Goal: Task Accomplishment & Management: Complete application form

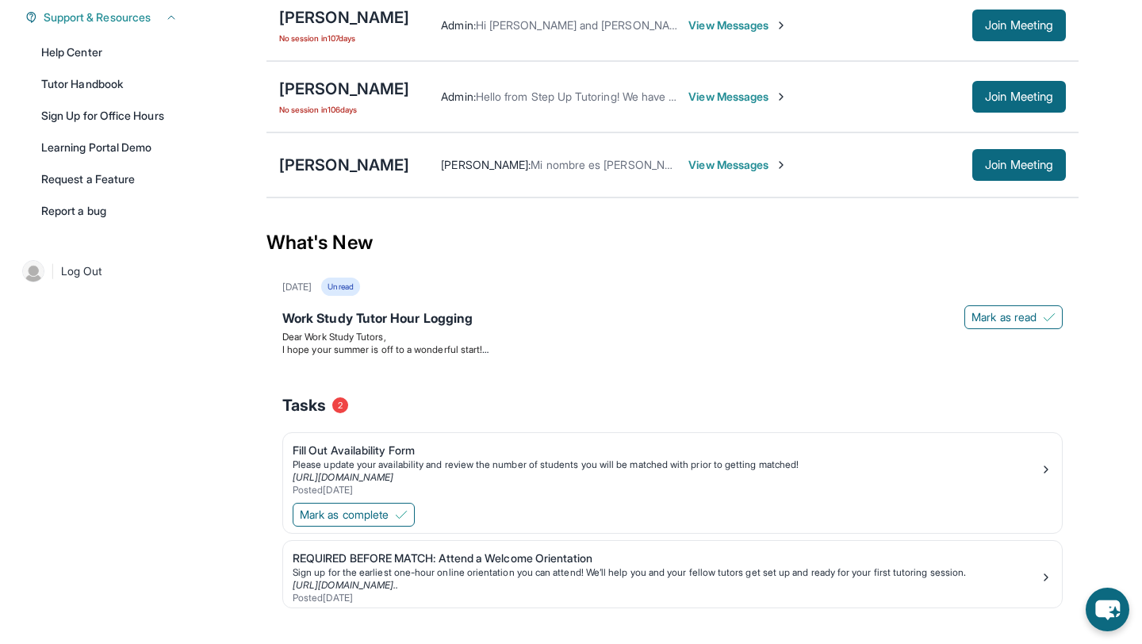
scroll to position [388, 0]
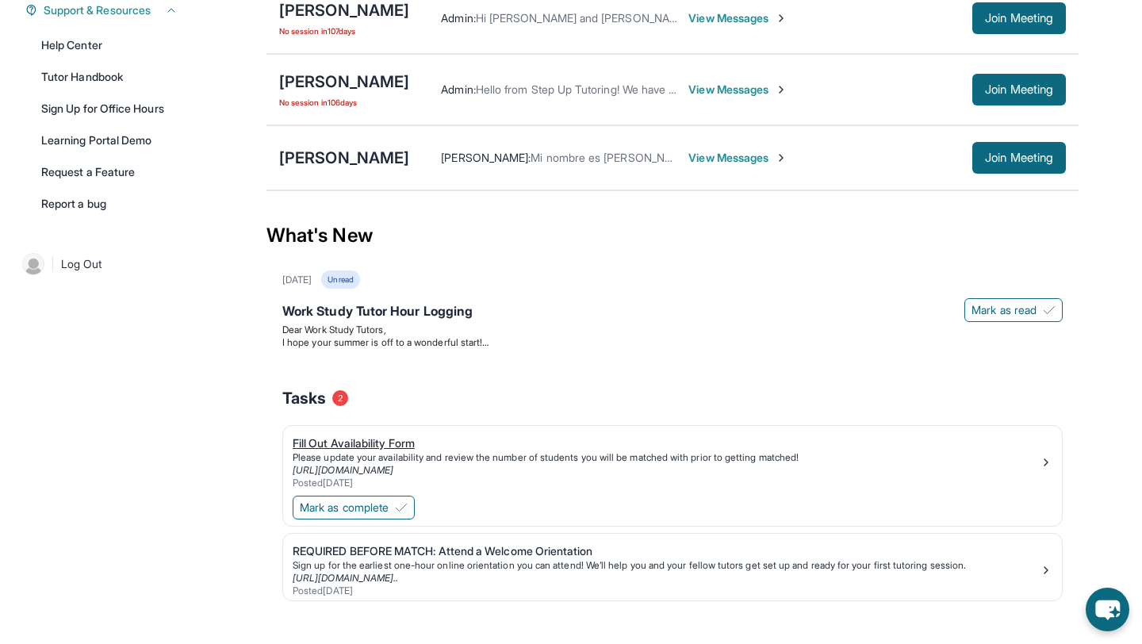
click at [364, 451] on div "Fill Out Availability Form" at bounding box center [666, 443] width 747 height 16
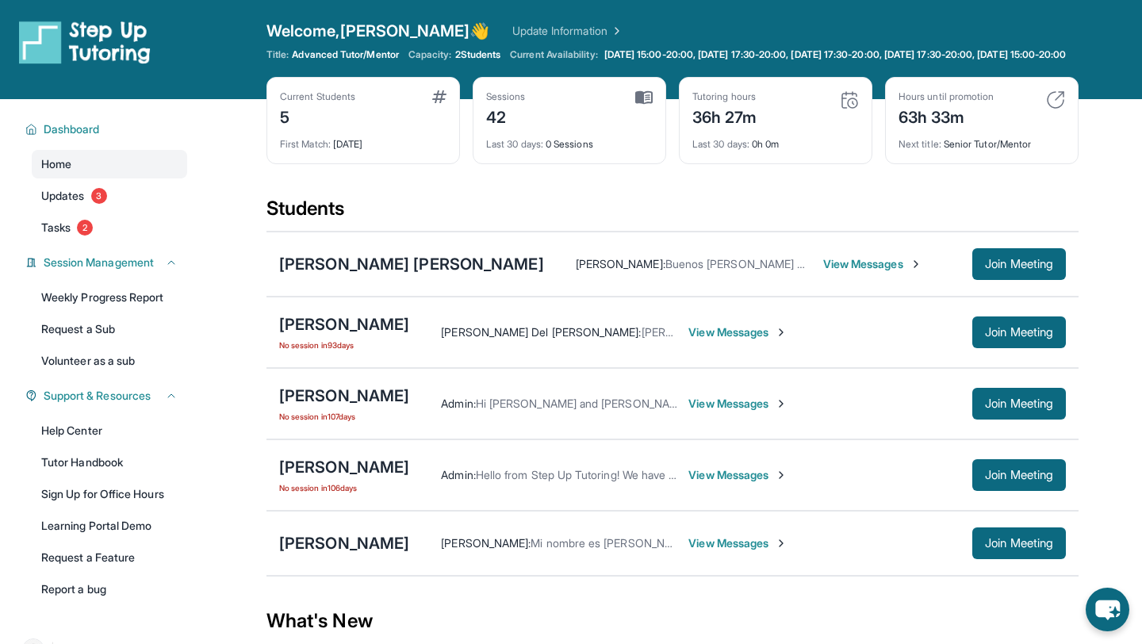
scroll to position [0, 0]
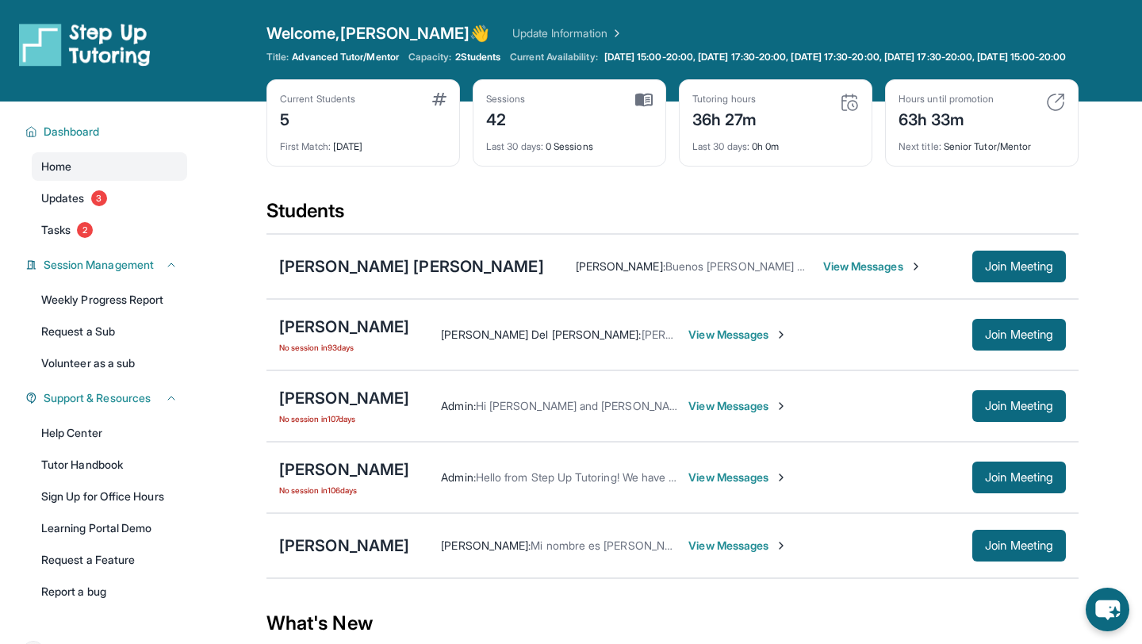
click at [805, 112] on img at bounding box center [1055, 102] width 19 height 19
click at [805, 115] on div "Hours until promotion 63h 33m Next title : Senior Tutor/Mentor" at bounding box center [982, 122] width 194 height 87
click at [805, 130] on div "63h 33m" at bounding box center [946, 117] width 95 height 25
click at [805, 112] on img at bounding box center [1055, 102] width 19 height 19
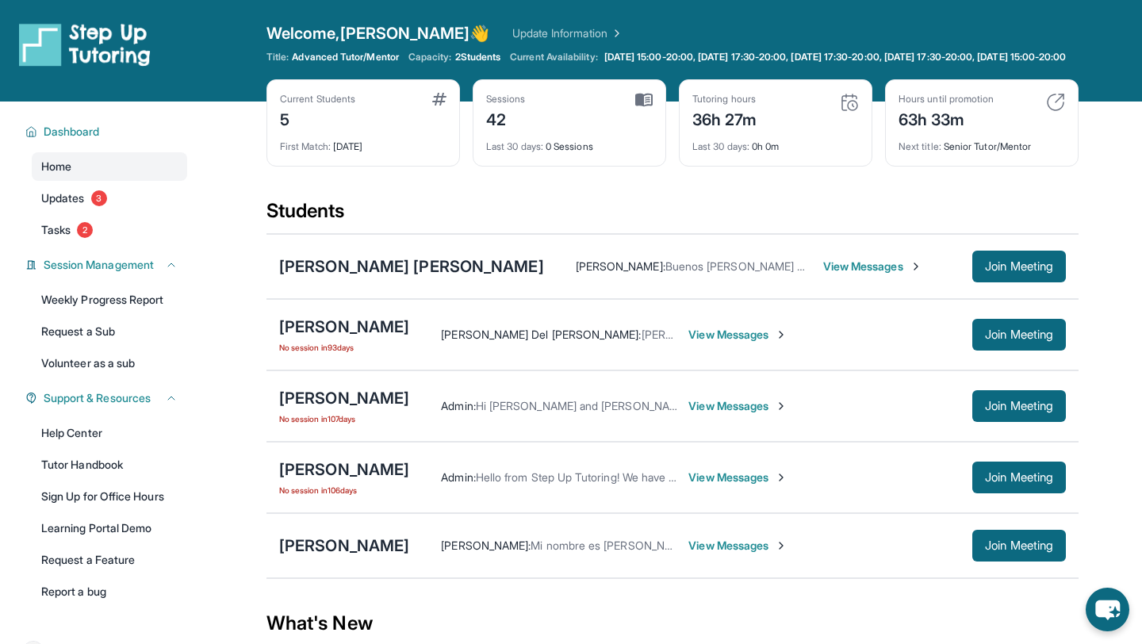
click at [805, 153] on div "Next title : Senior Tutor/Mentor" at bounding box center [982, 142] width 167 height 22
click at [89, 213] on link "Updates 3" at bounding box center [109, 198] width 155 height 29
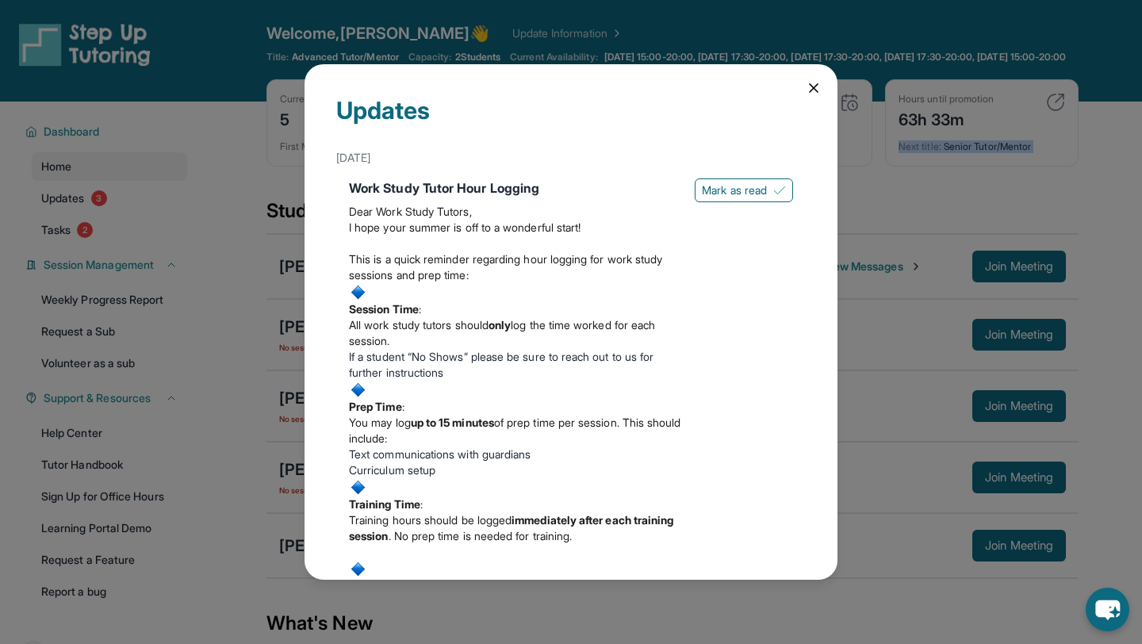
click at [805, 85] on icon at bounding box center [814, 88] width 16 height 16
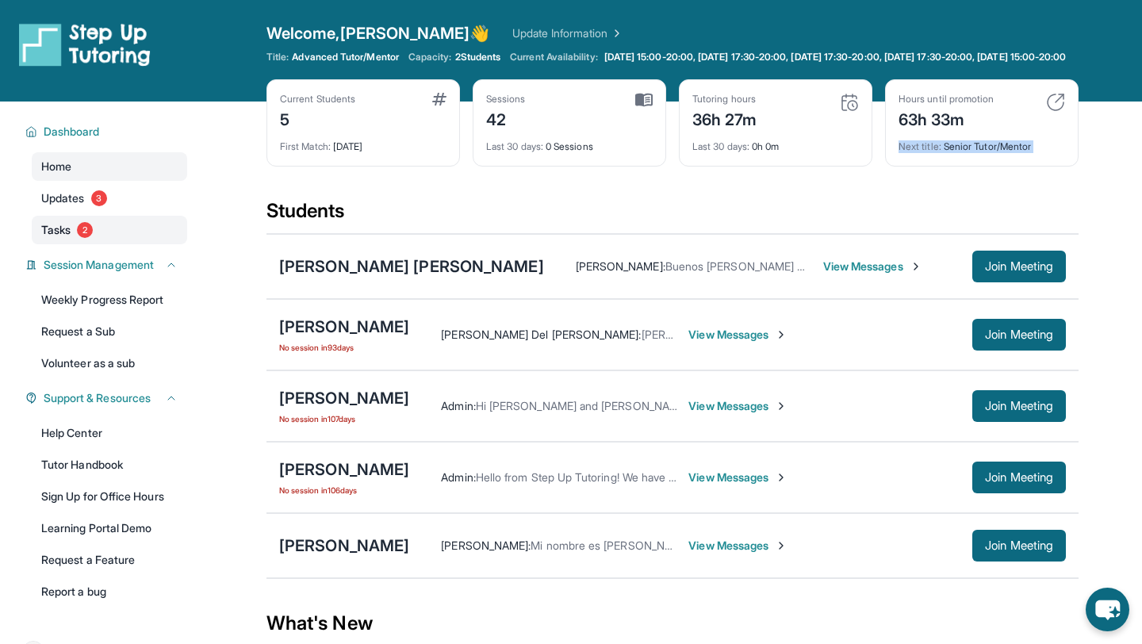
click at [67, 238] on span "Tasks" at bounding box center [55, 230] width 29 height 16
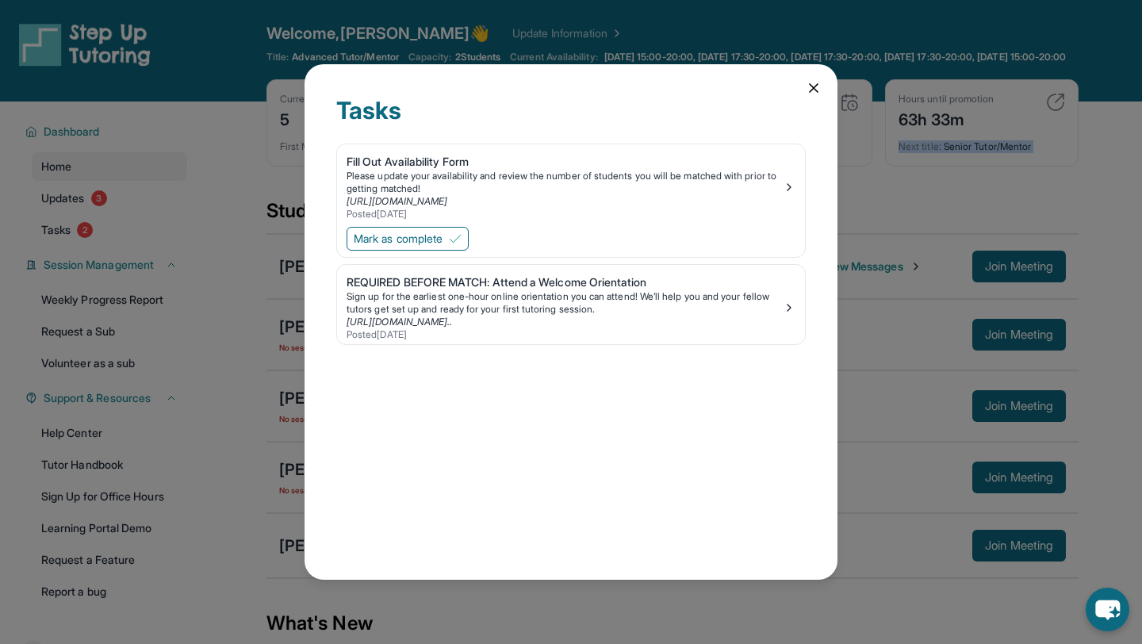
click at [805, 90] on icon at bounding box center [814, 88] width 16 height 16
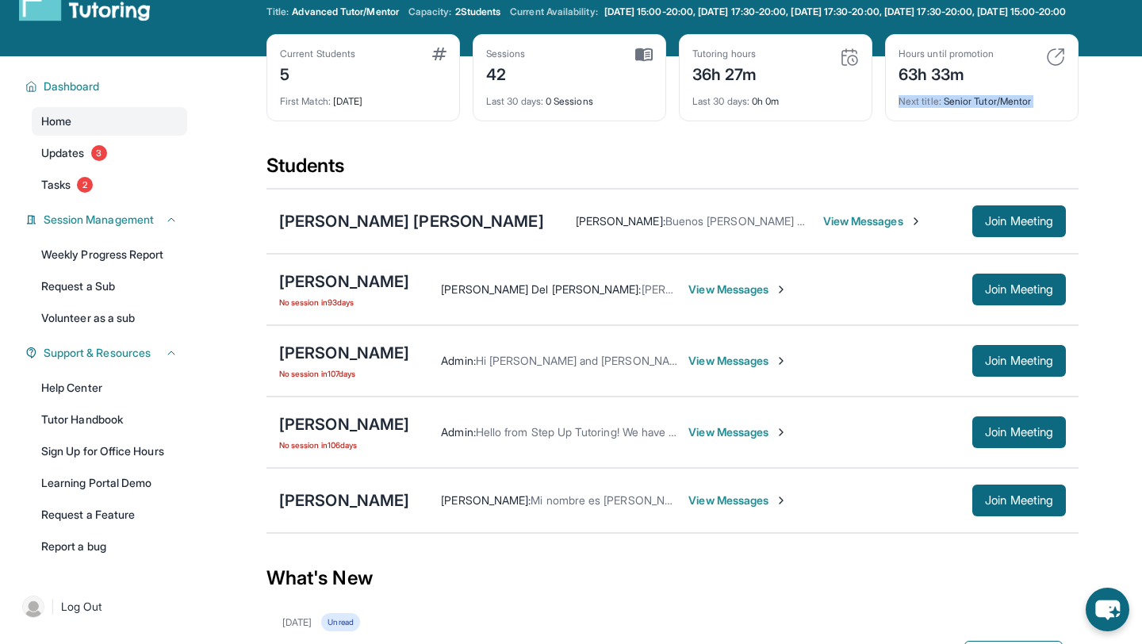
scroll to position [49, 0]
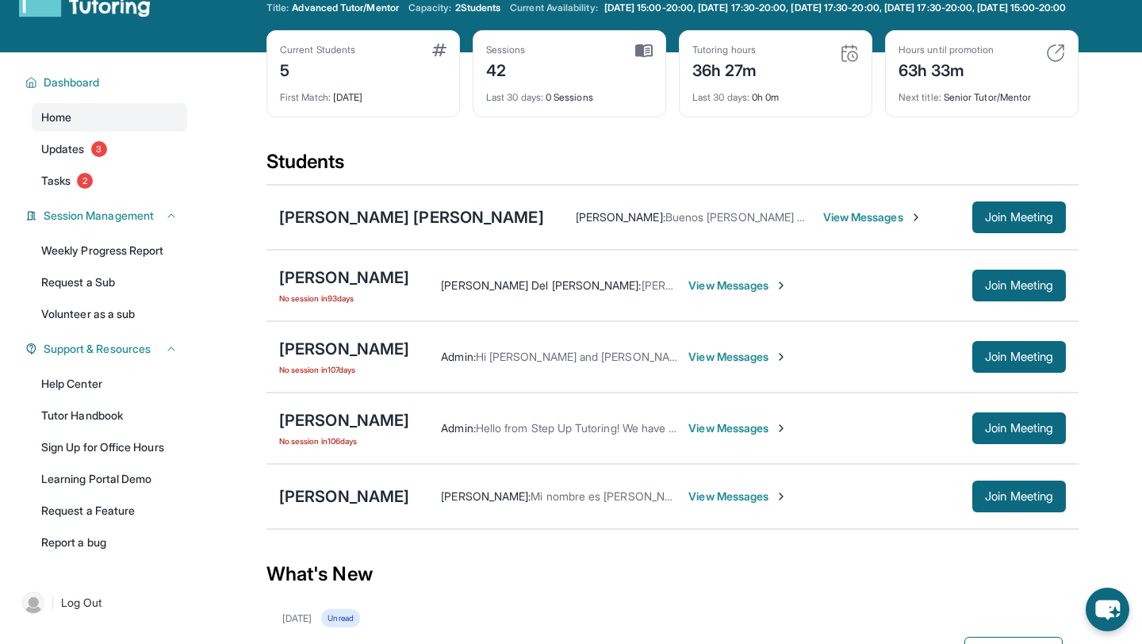
click at [723, 504] on span "View Messages" at bounding box center [737, 497] width 99 height 16
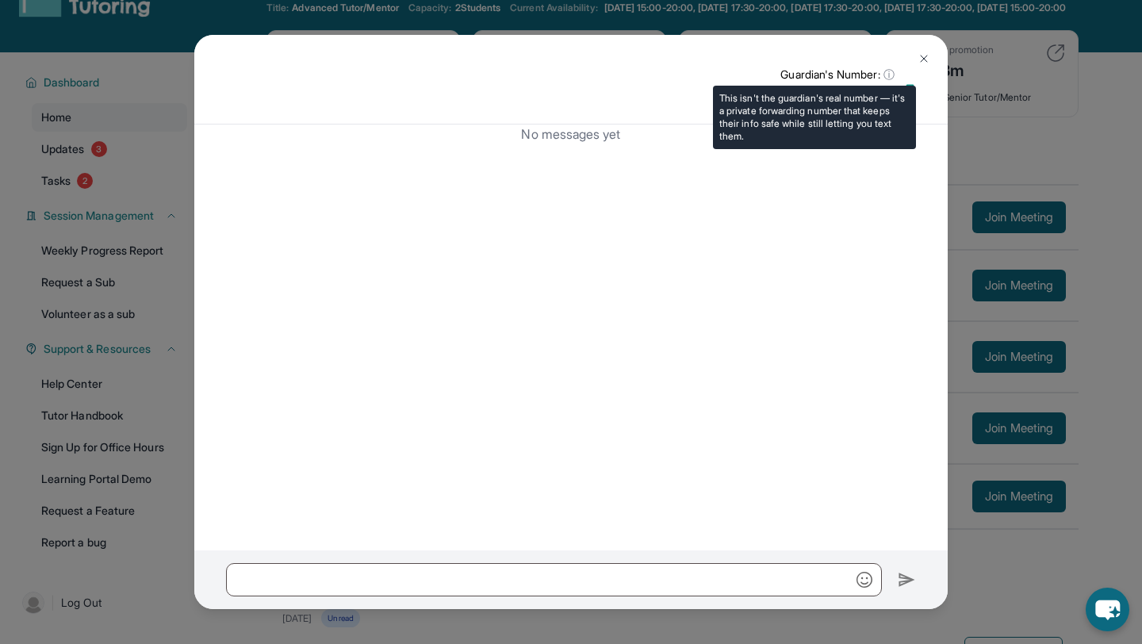
click at [805, 73] on span "ⓘ" at bounding box center [888, 75] width 11 height 16
click at [805, 74] on span "ⓘ" at bounding box center [888, 75] width 11 height 16
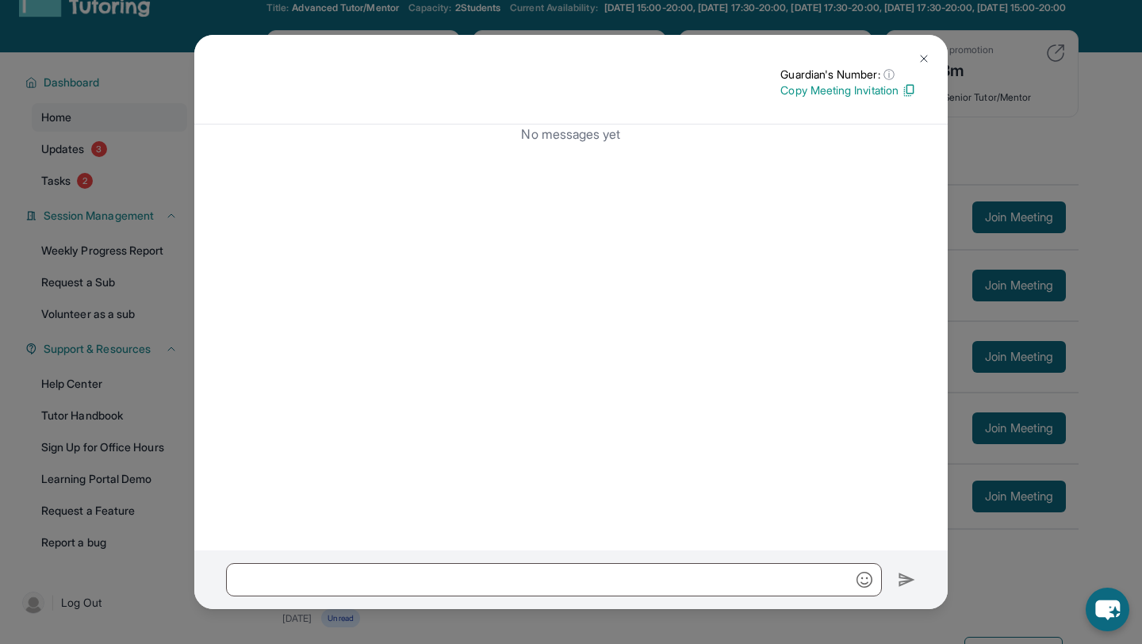
click at [805, 59] on img at bounding box center [924, 58] width 13 height 13
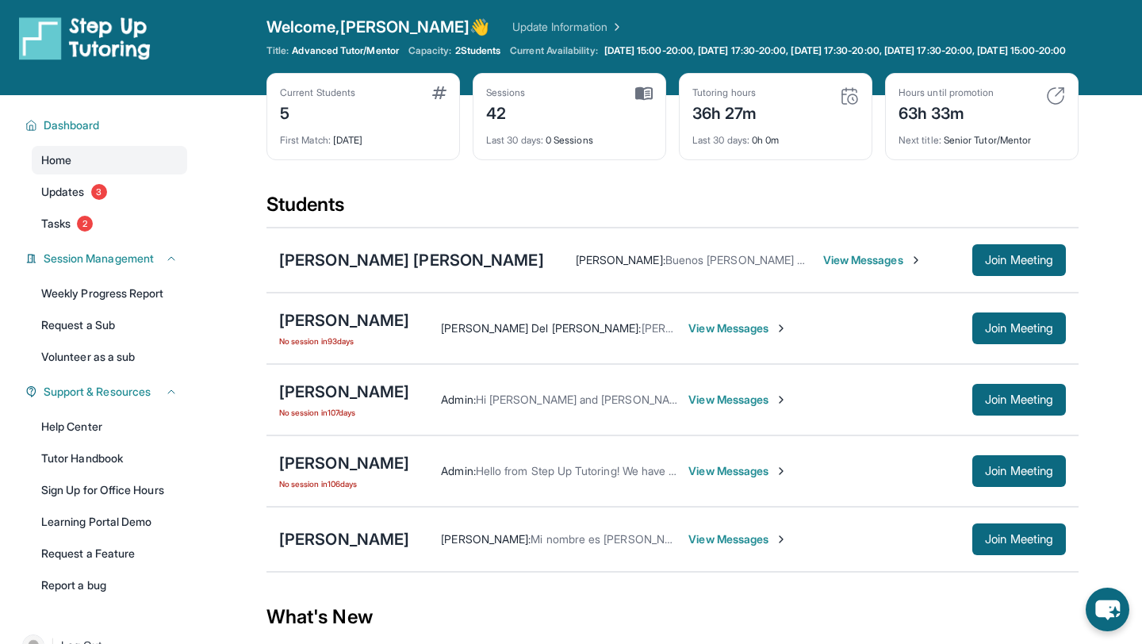
scroll to position [0, 0]
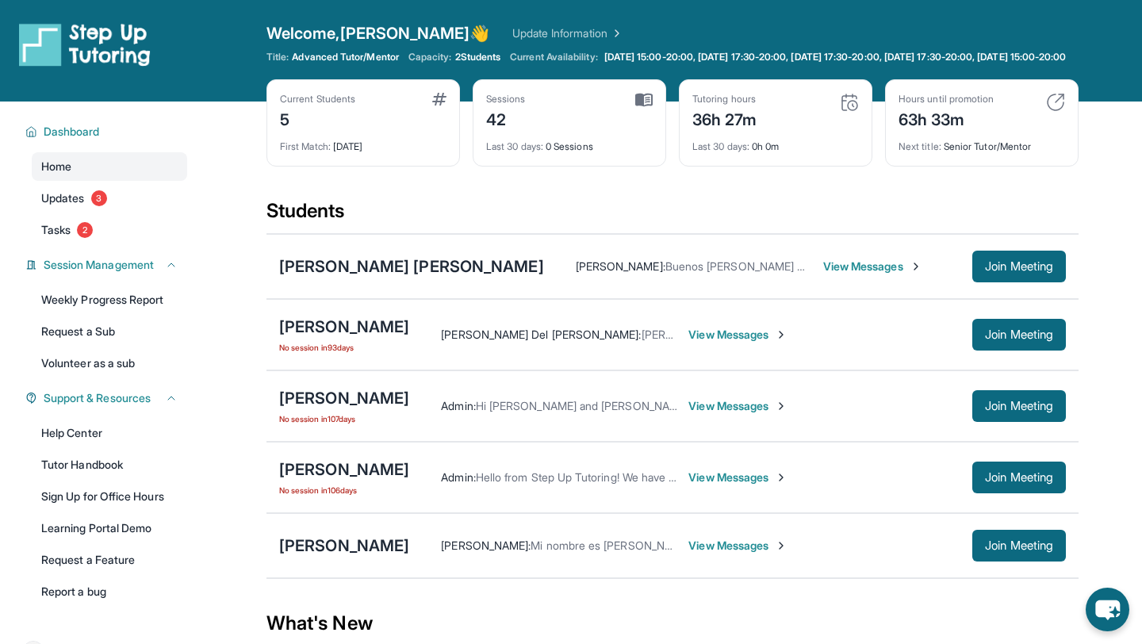
click at [469, 62] on span "2 Students" at bounding box center [478, 57] width 46 height 13
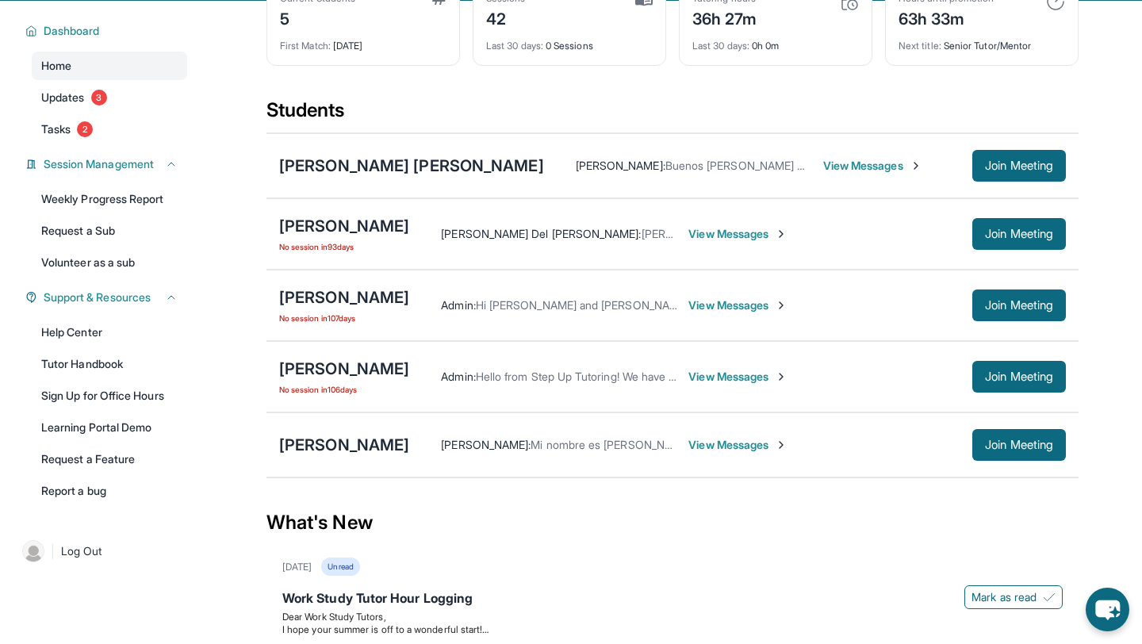
scroll to position [99, 0]
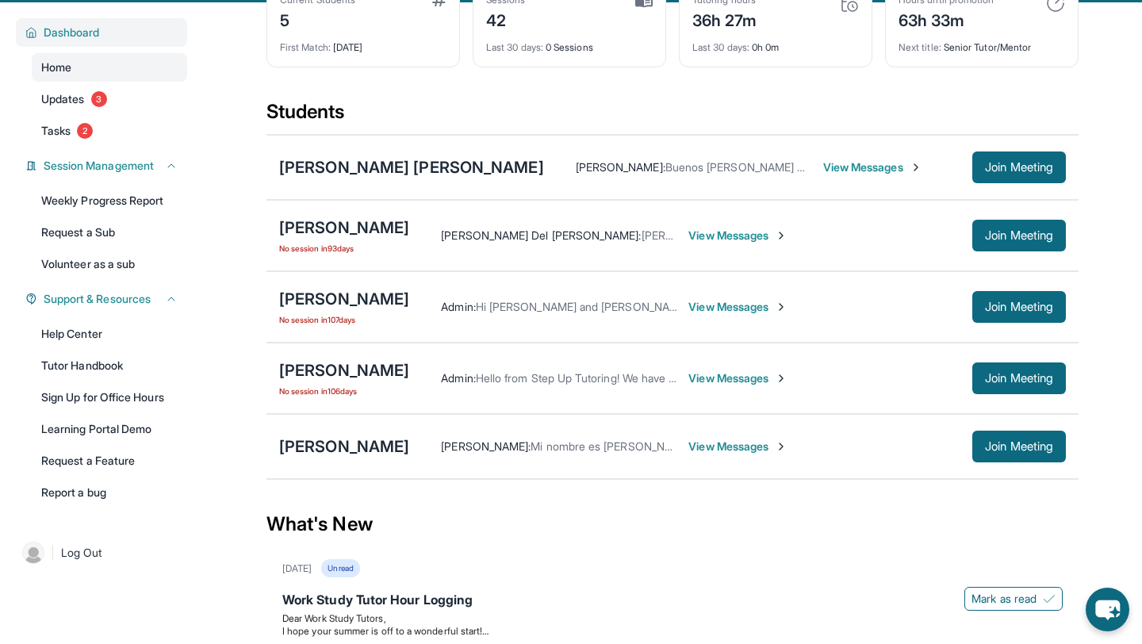
click at [82, 40] on span "Dashboard" at bounding box center [72, 33] width 56 height 16
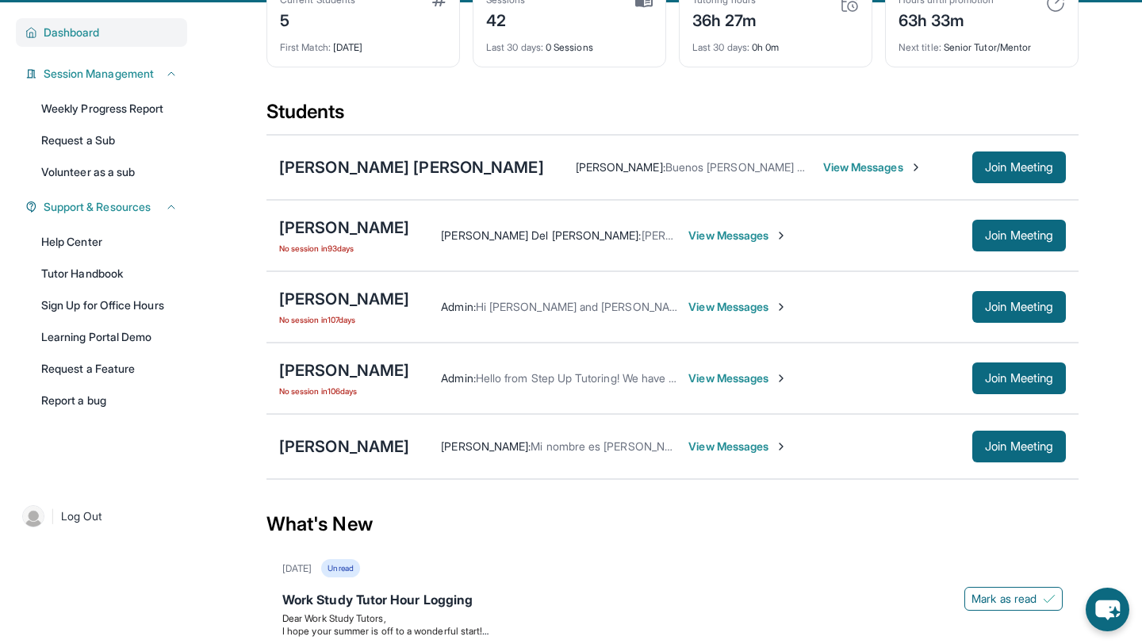
click at [82, 40] on span "Dashboard" at bounding box center [72, 33] width 56 height 16
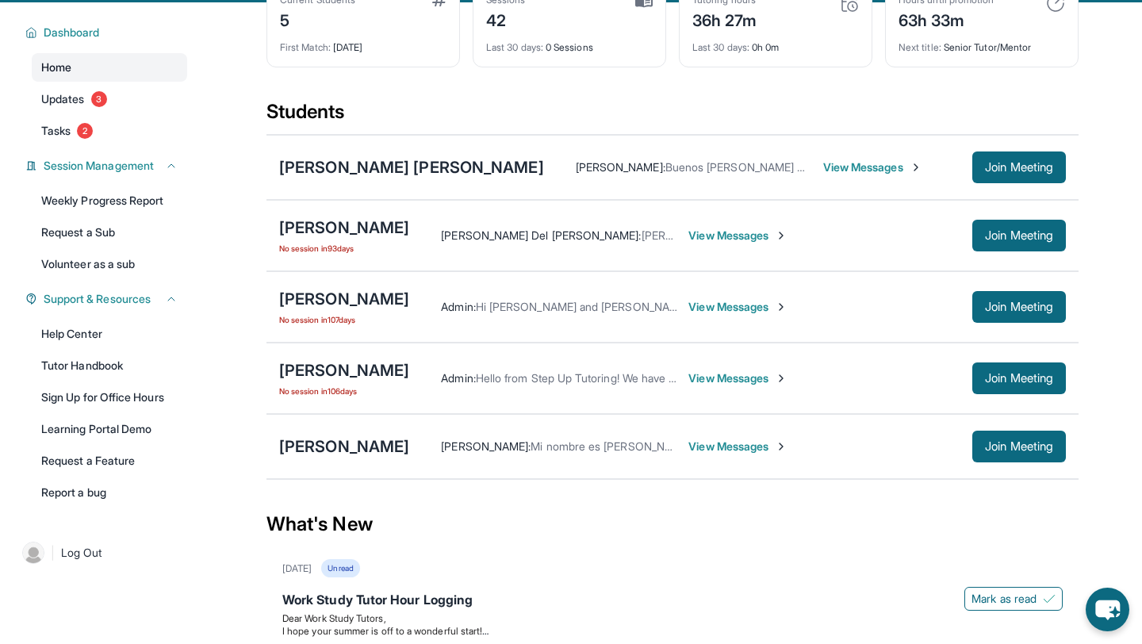
click at [88, 82] on link "Home" at bounding box center [109, 67] width 155 height 29
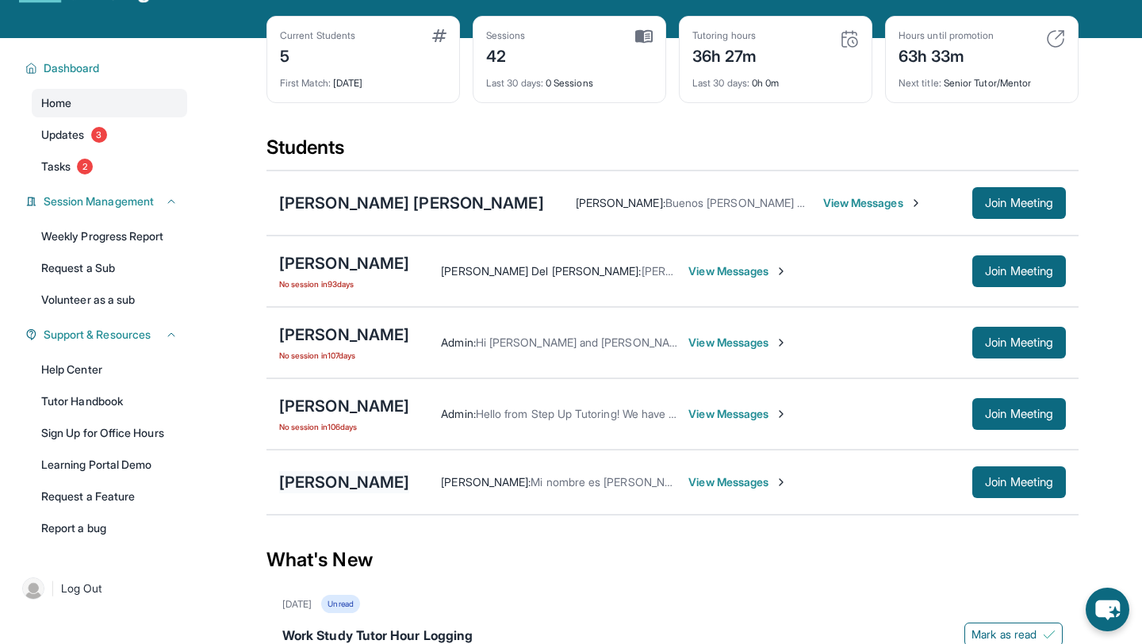
scroll to position [30, 0]
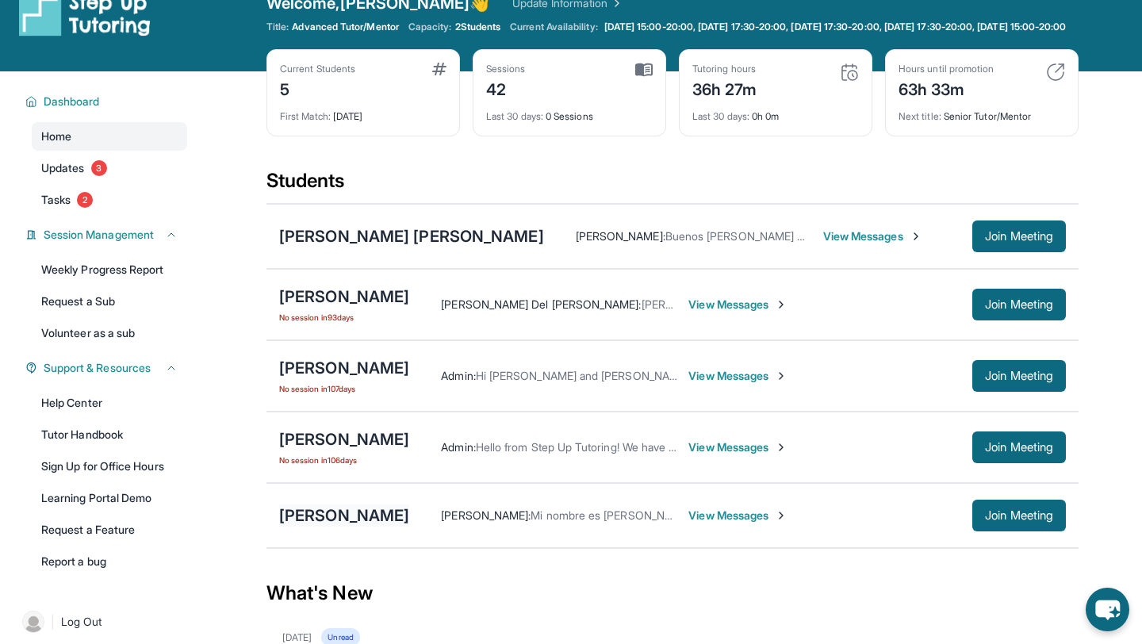
click at [330, 527] on div "[PERSON_NAME]" at bounding box center [344, 515] width 130 height 22
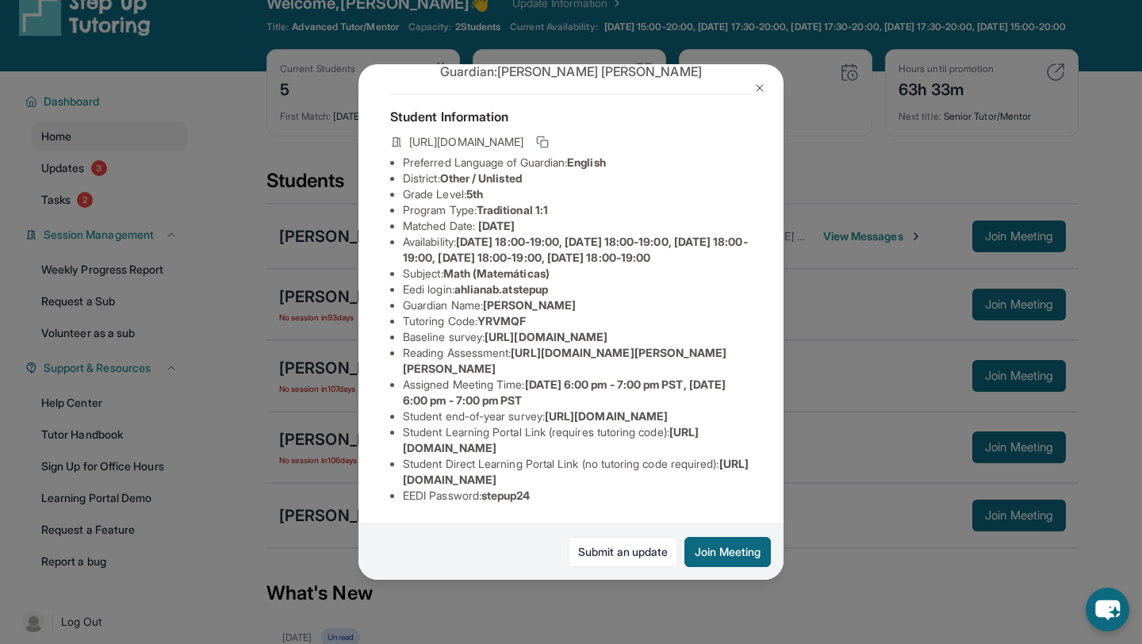
scroll to position [199, 0]
click at [805, 404] on div "[PERSON_NAME] Guardian: [PERSON_NAME] Student Information [URL][DOMAIN_NAME] Pr…" at bounding box center [571, 322] width 1142 height 644
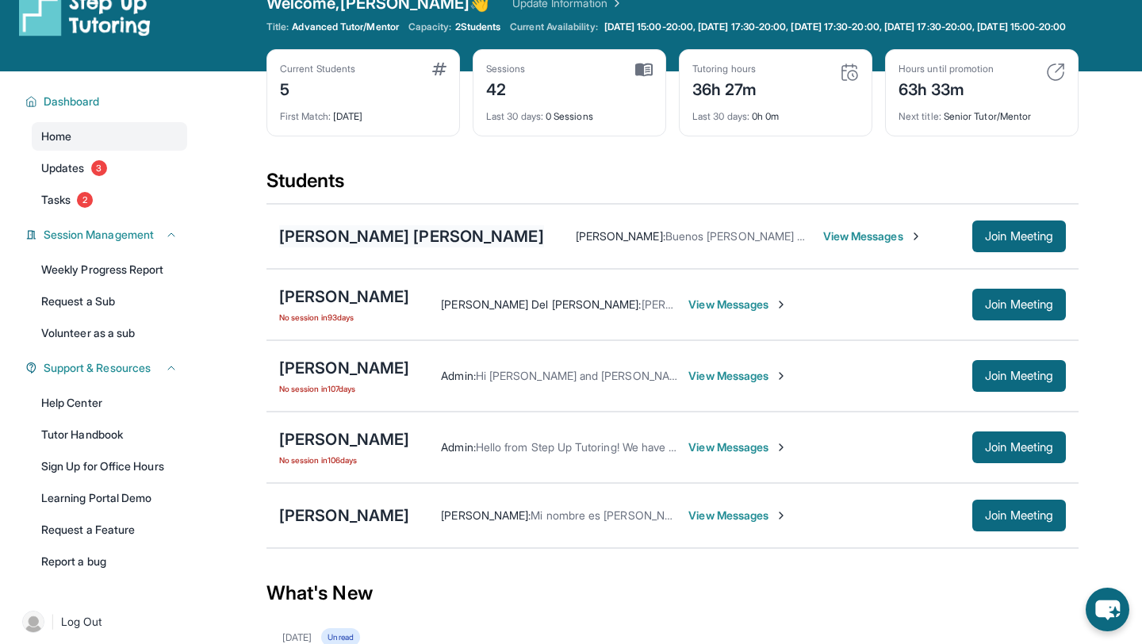
click at [346, 247] on div "[PERSON_NAME] [PERSON_NAME]" at bounding box center [411, 236] width 265 height 22
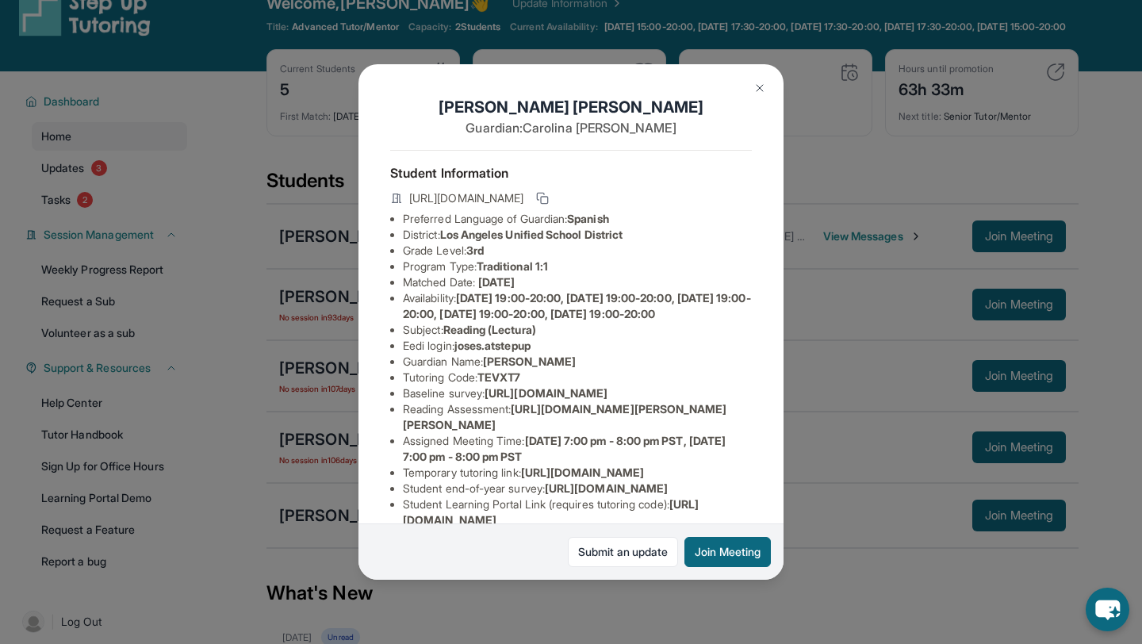
click at [759, 86] on img at bounding box center [759, 88] width 13 height 13
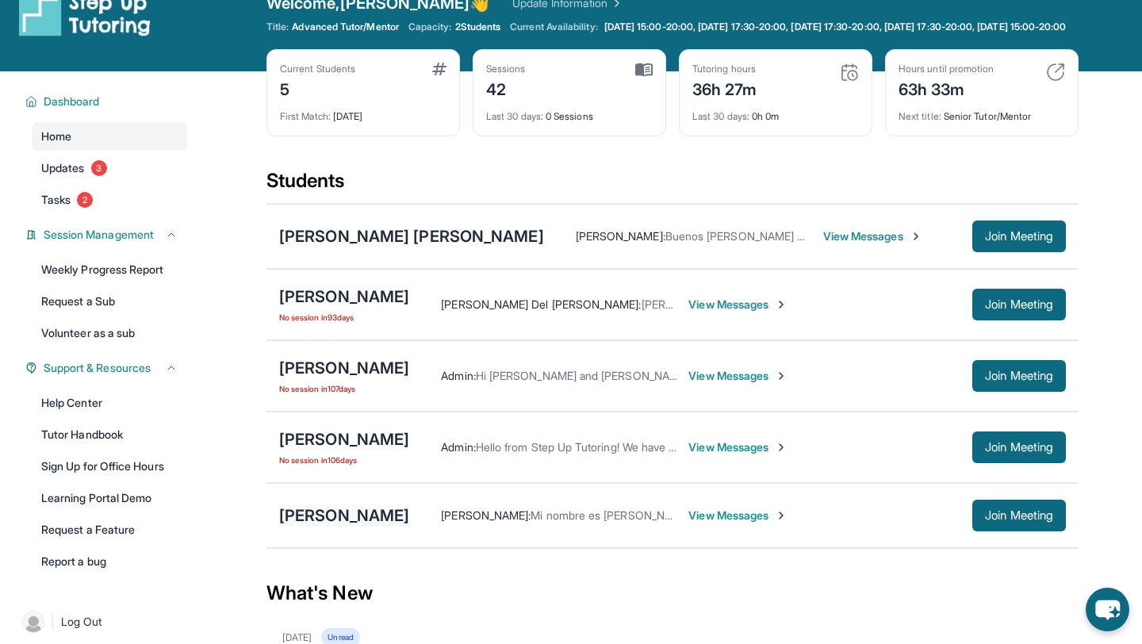
click at [335, 527] on div "[PERSON_NAME]" at bounding box center [344, 515] width 130 height 22
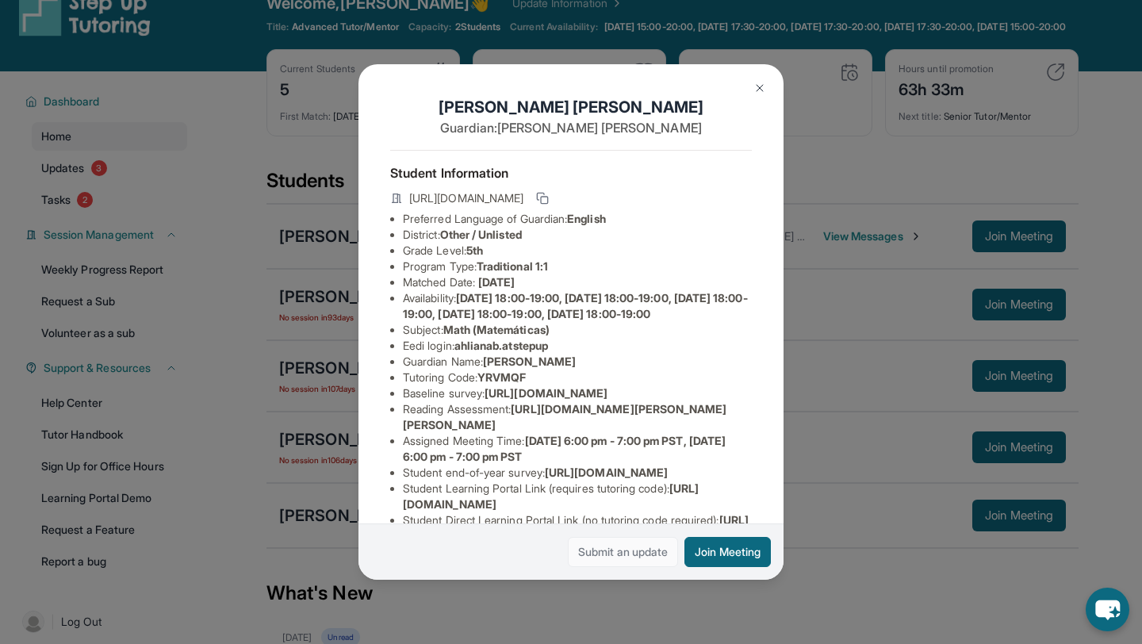
click at [619, 550] on link "Submit an update" at bounding box center [623, 552] width 110 height 30
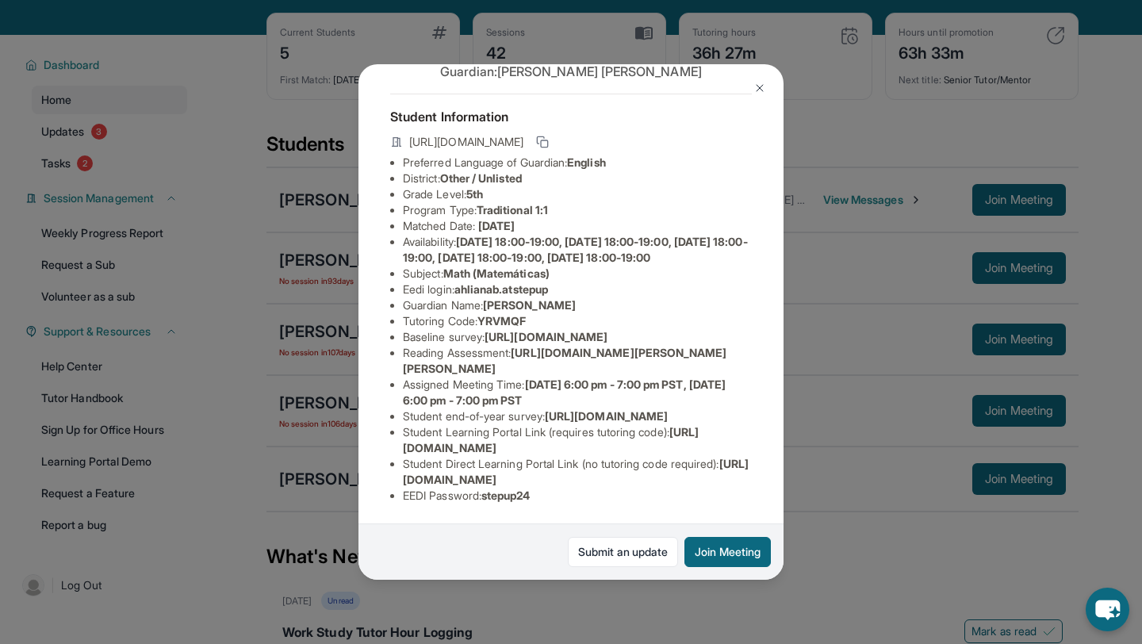
scroll to position [67, 0]
click at [757, 89] on img at bounding box center [759, 88] width 13 height 13
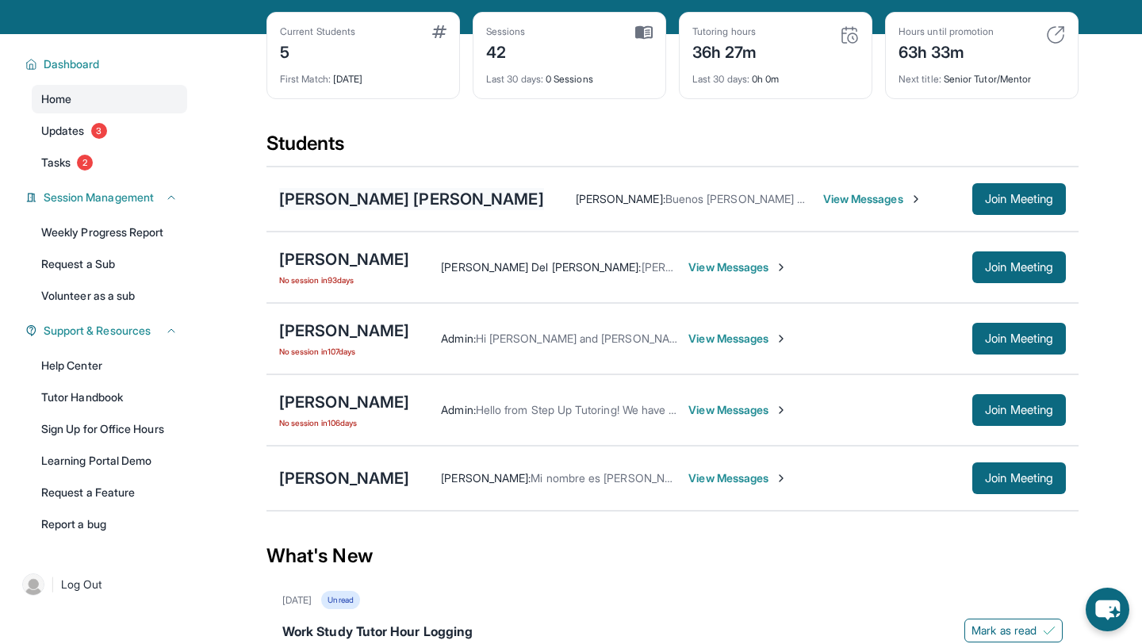
click at [435, 209] on div "[PERSON_NAME] [PERSON_NAME]" at bounding box center [411, 199] width 265 height 22
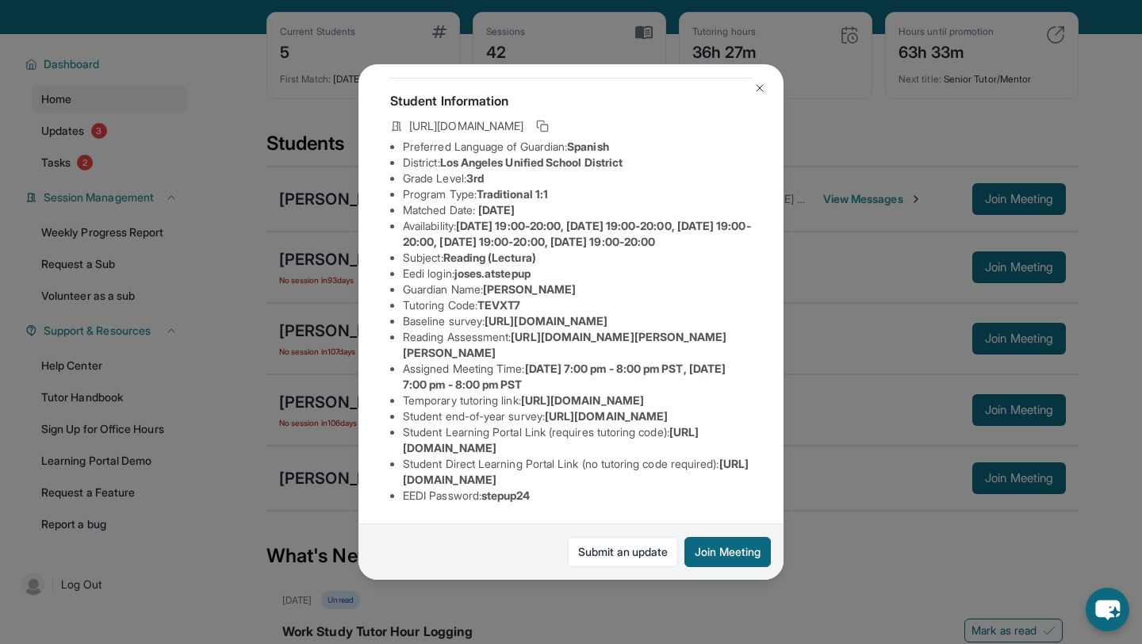
scroll to position [0, 0]
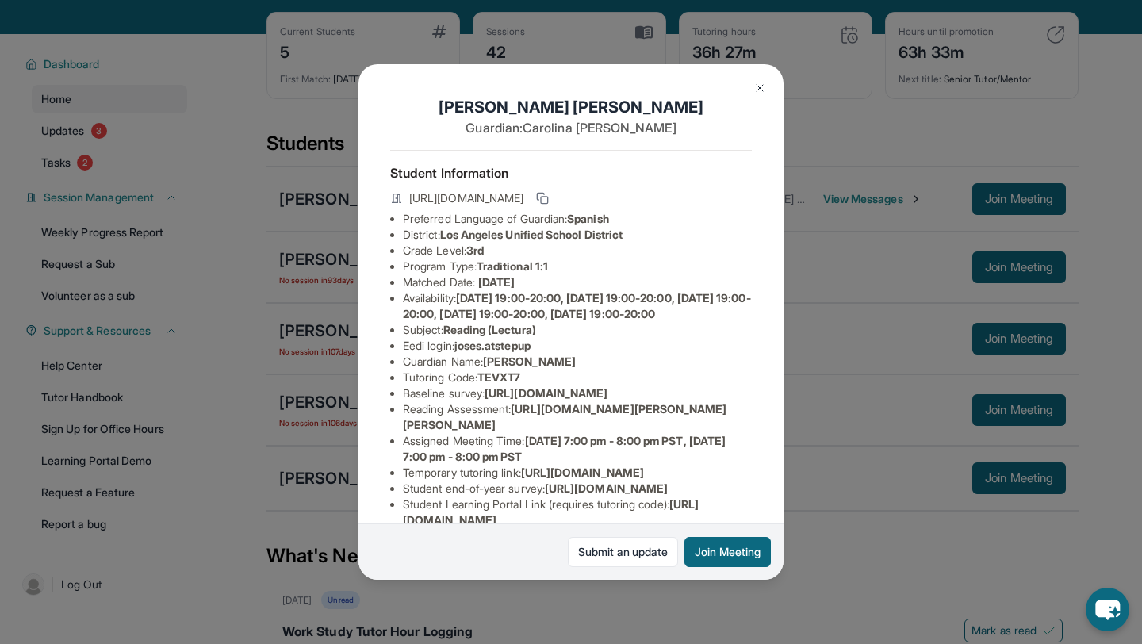
click at [760, 92] on img at bounding box center [759, 88] width 13 height 13
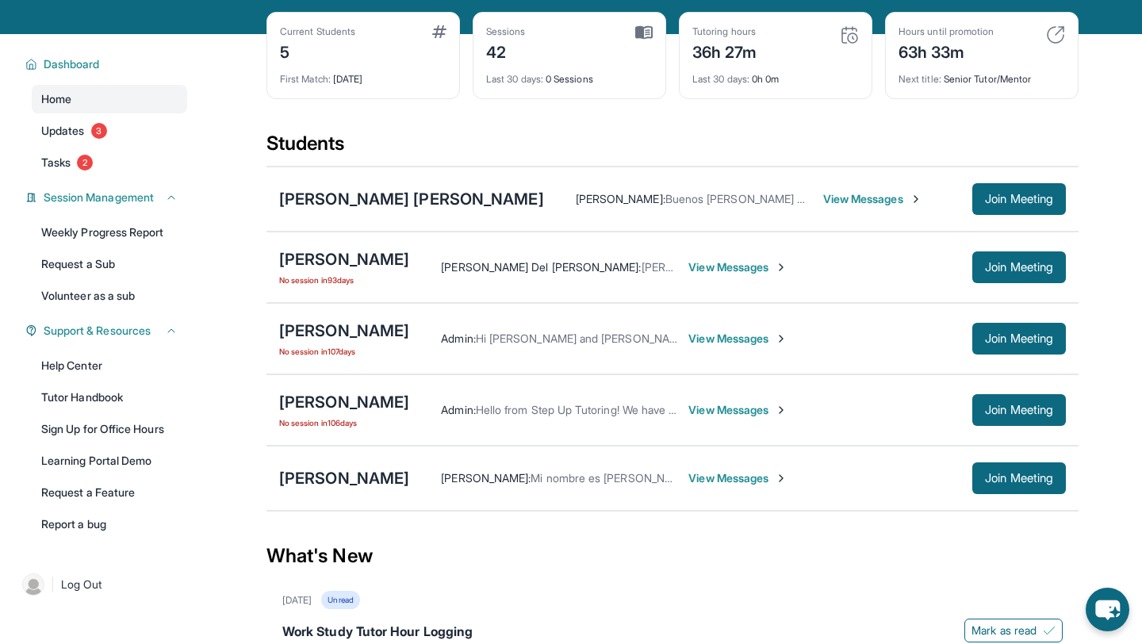
click at [335, 38] on div "Current Students" at bounding box center [317, 31] width 75 height 13
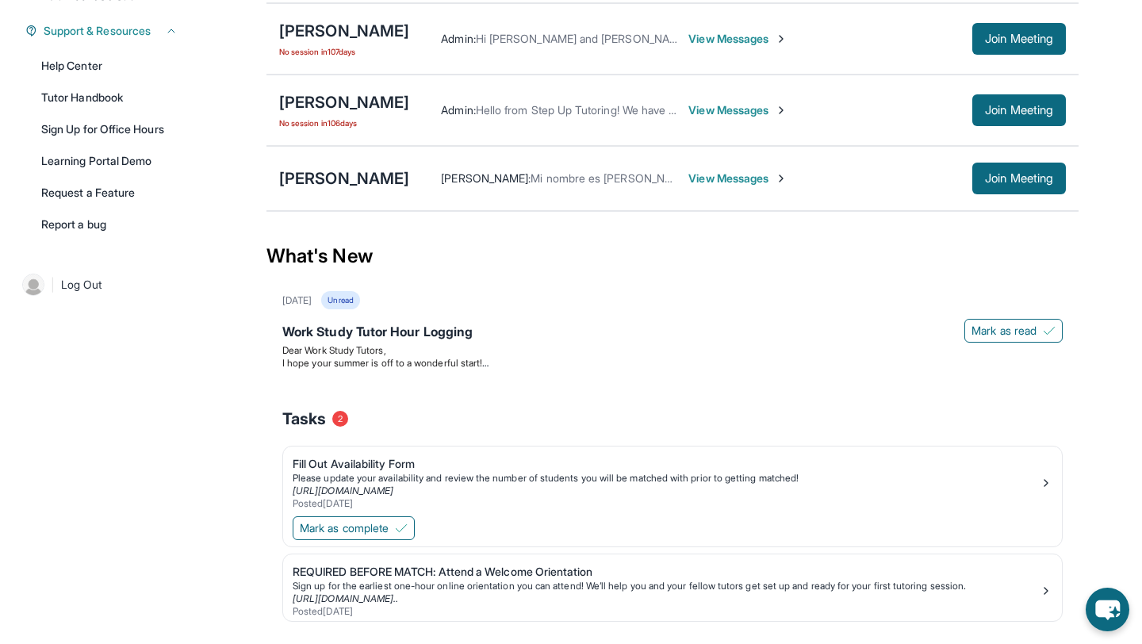
scroll to position [372, 0]
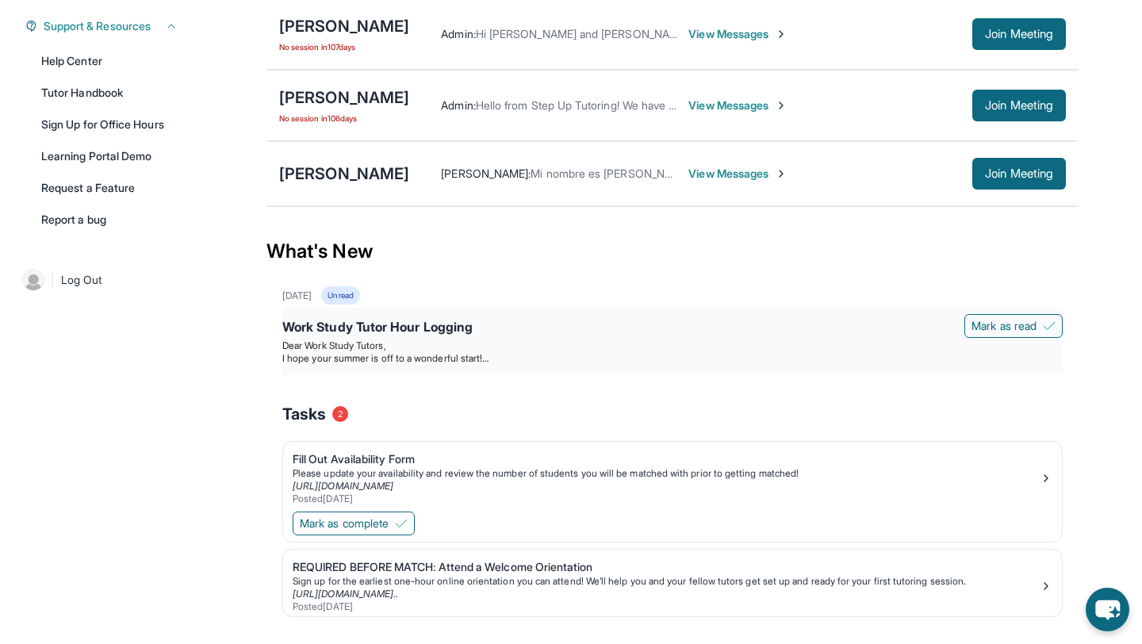
click at [454, 339] on div "Work Study Tutor Hour Logging" at bounding box center [672, 328] width 780 height 22
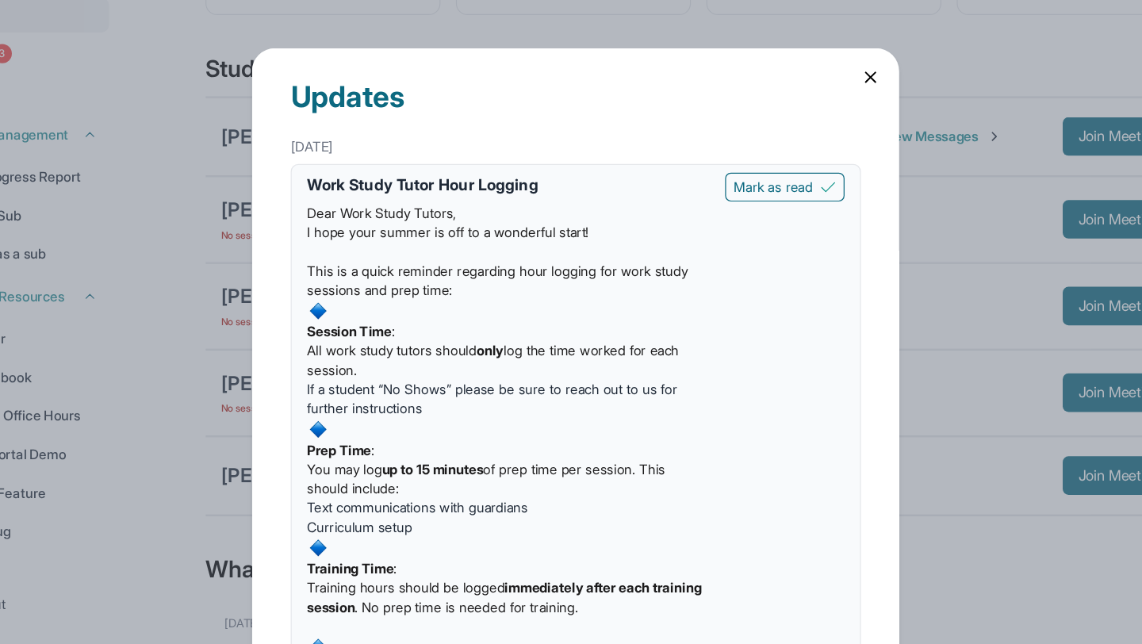
scroll to position [77, 0]
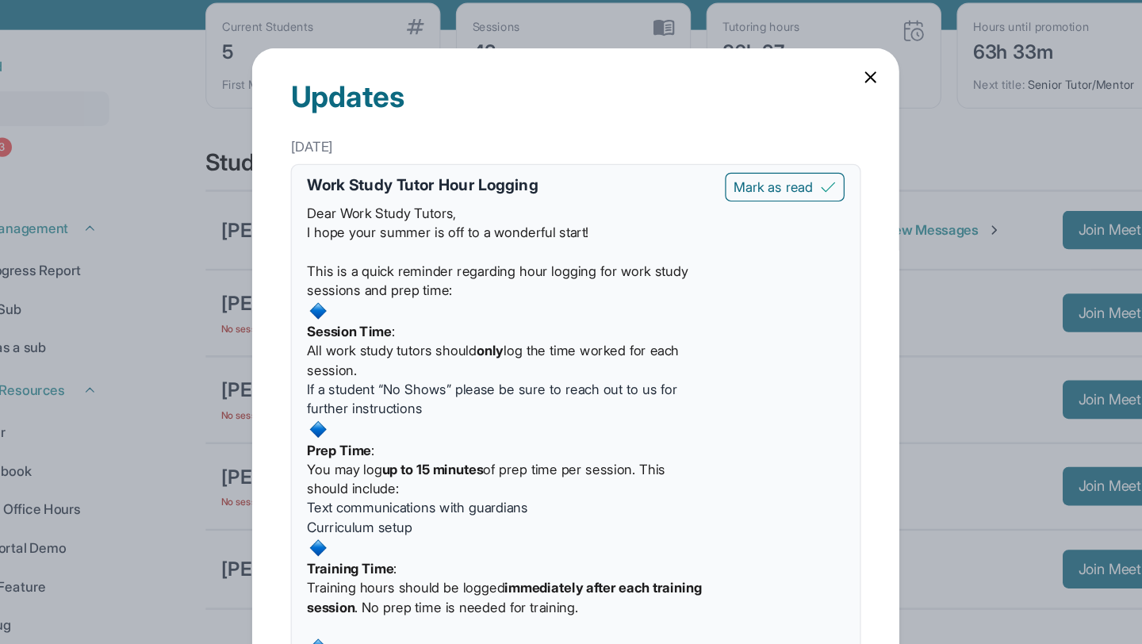
click at [805, 70] on icon at bounding box center [814, 64] width 16 height 16
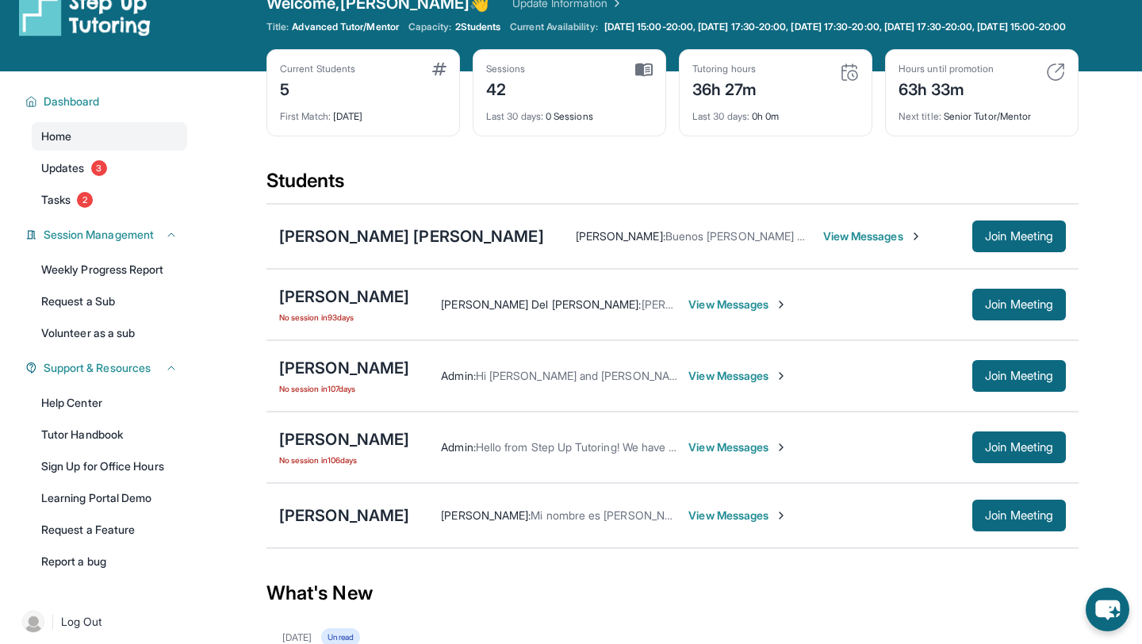
scroll to position [0, 0]
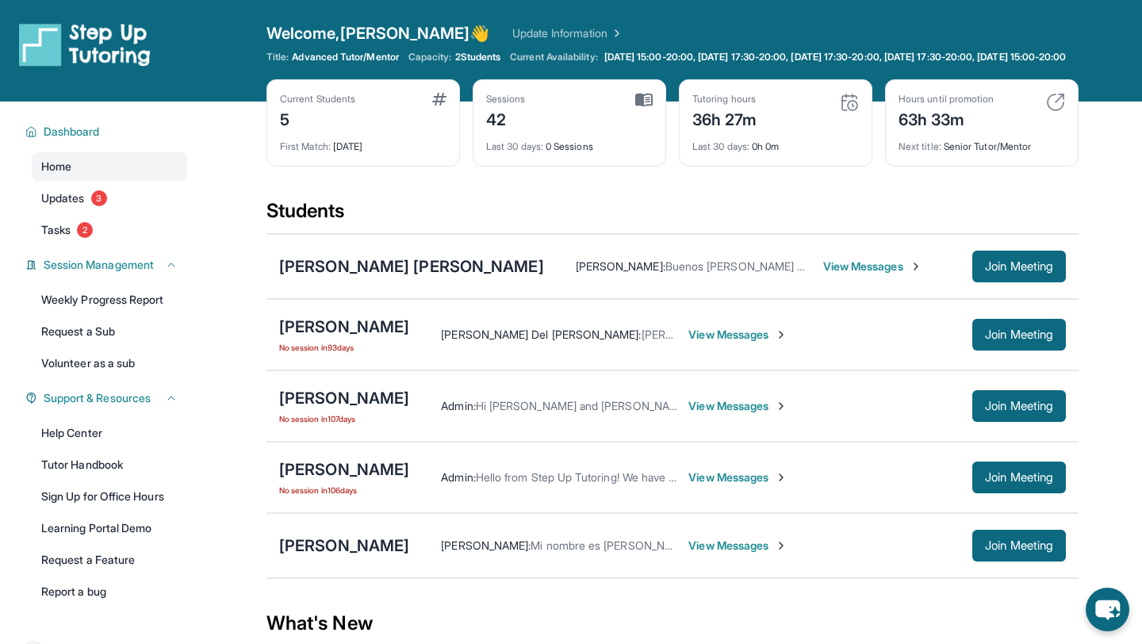
click at [328, 59] on span "Advanced Tutor/Mentor" at bounding box center [345, 57] width 106 height 13
click at [769, 151] on div "Last 30 days : 0h 0m" at bounding box center [775, 142] width 167 height 22
click at [768, 151] on div "Last 30 days : 0h 0m" at bounding box center [775, 142] width 167 height 22
click at [688, 484] on span "View Messages" at bounding box center [737, 478] width 99 height 16
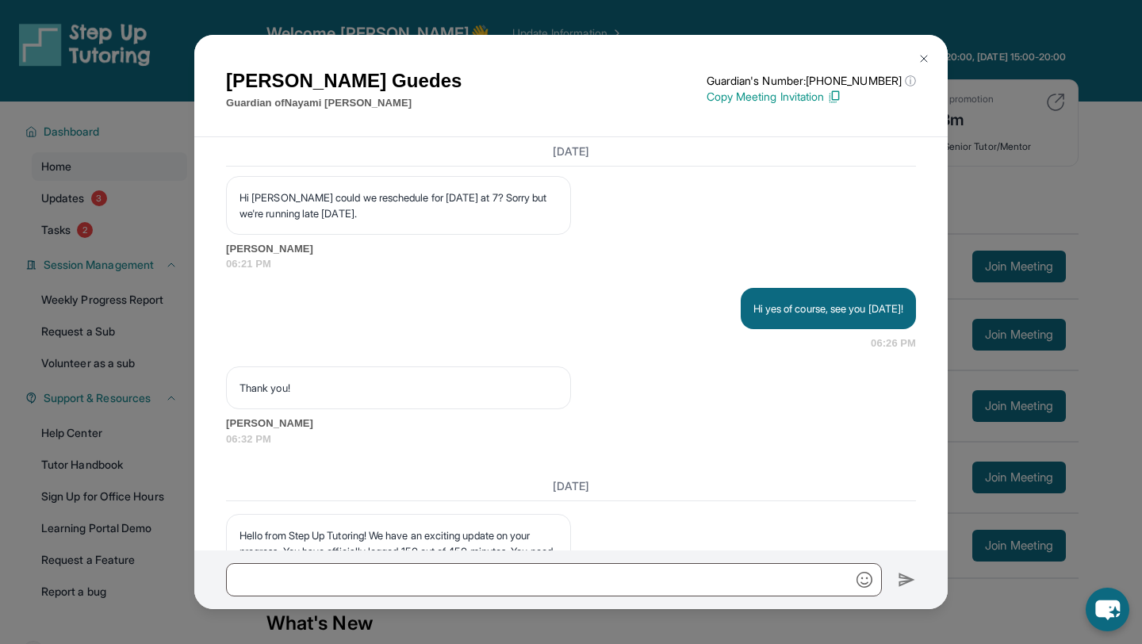
scroll to position [7914, 0]
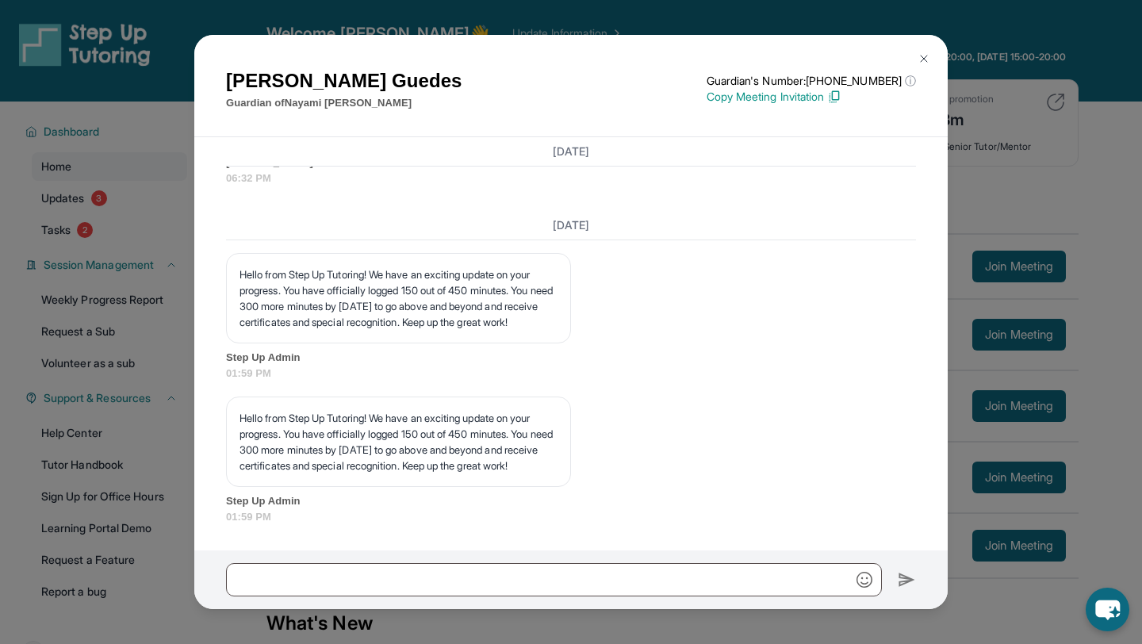
click at [805, 50] on button at bounding box center [924, 59] width 32 height 32
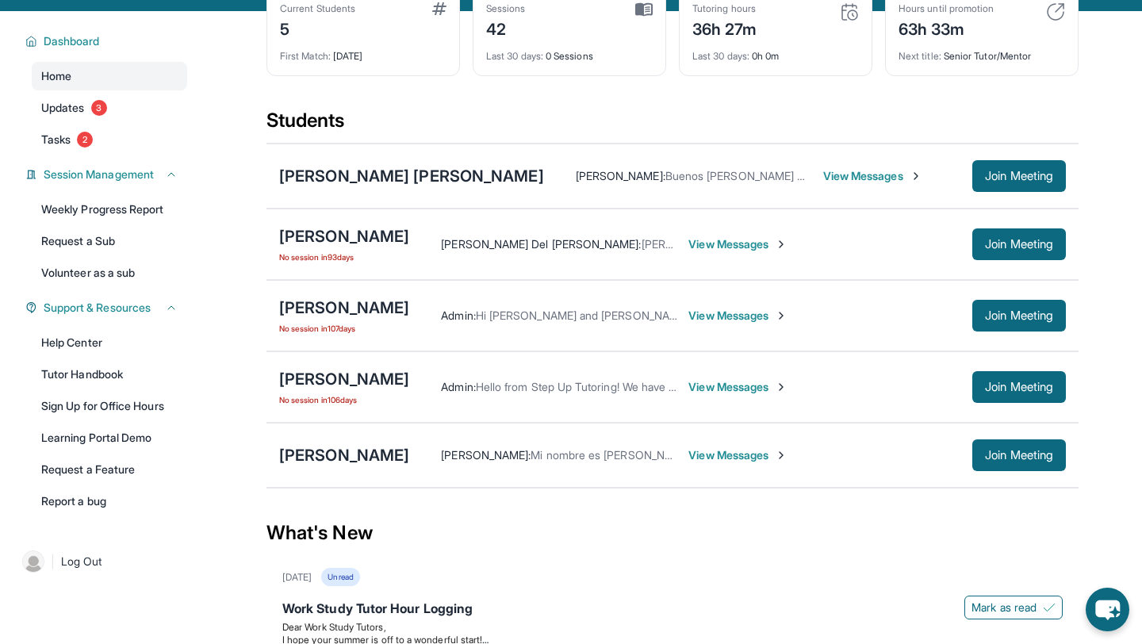
scroll to position [93, 0]
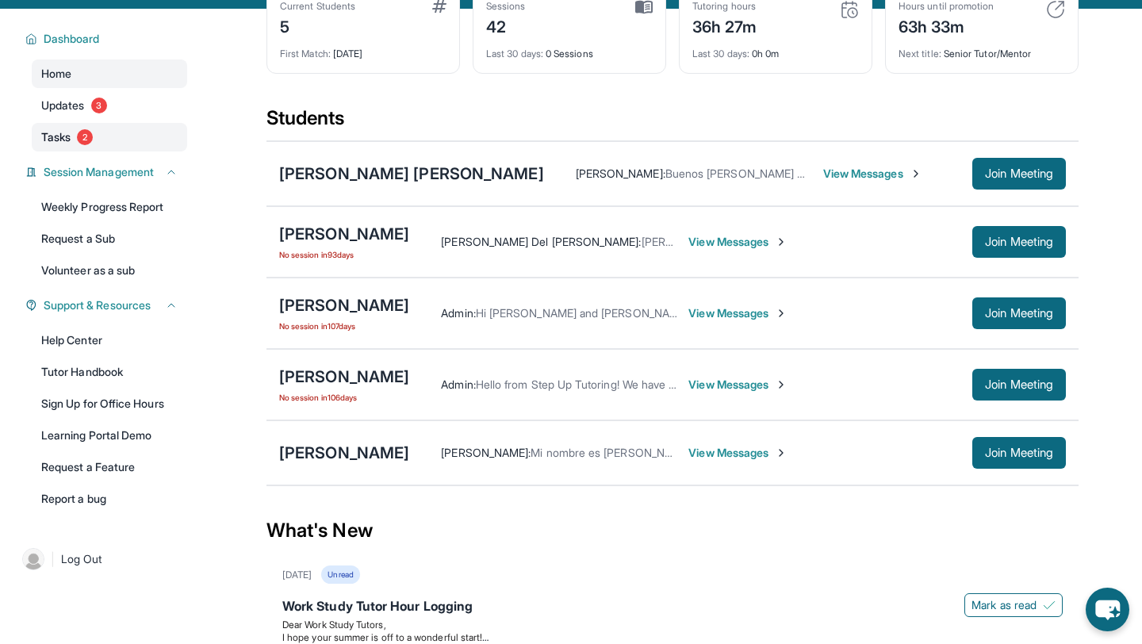
click at [84, 145] on span "2" at bounding box center [85, 137] width 16 height 16
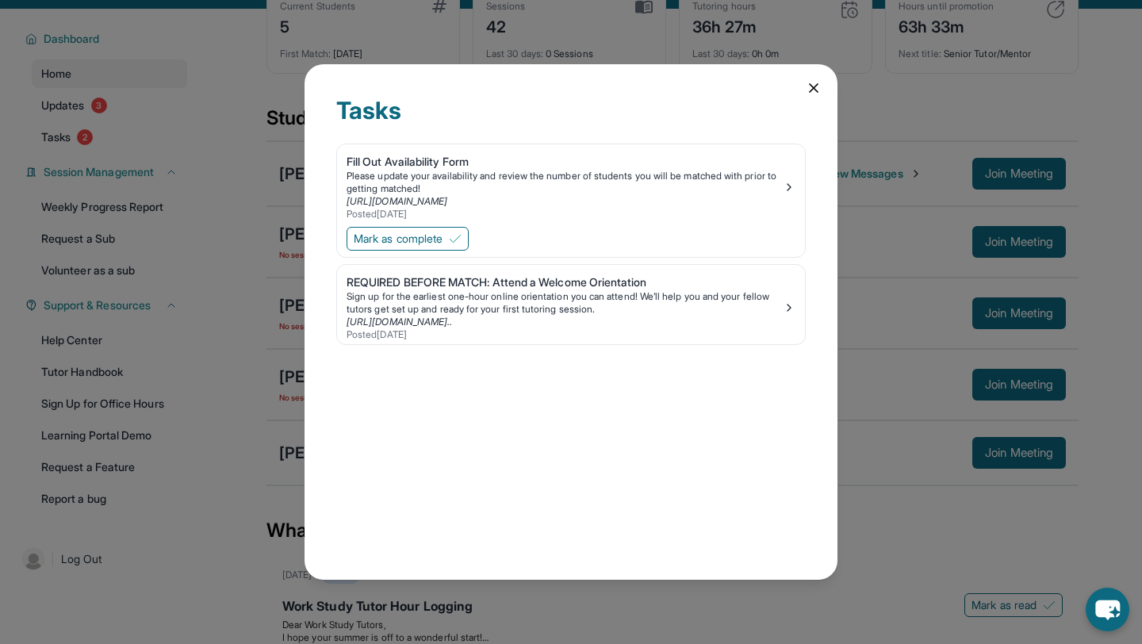
click at [805, 85] on icon at bounding box center [814, 88] width 16 height 16
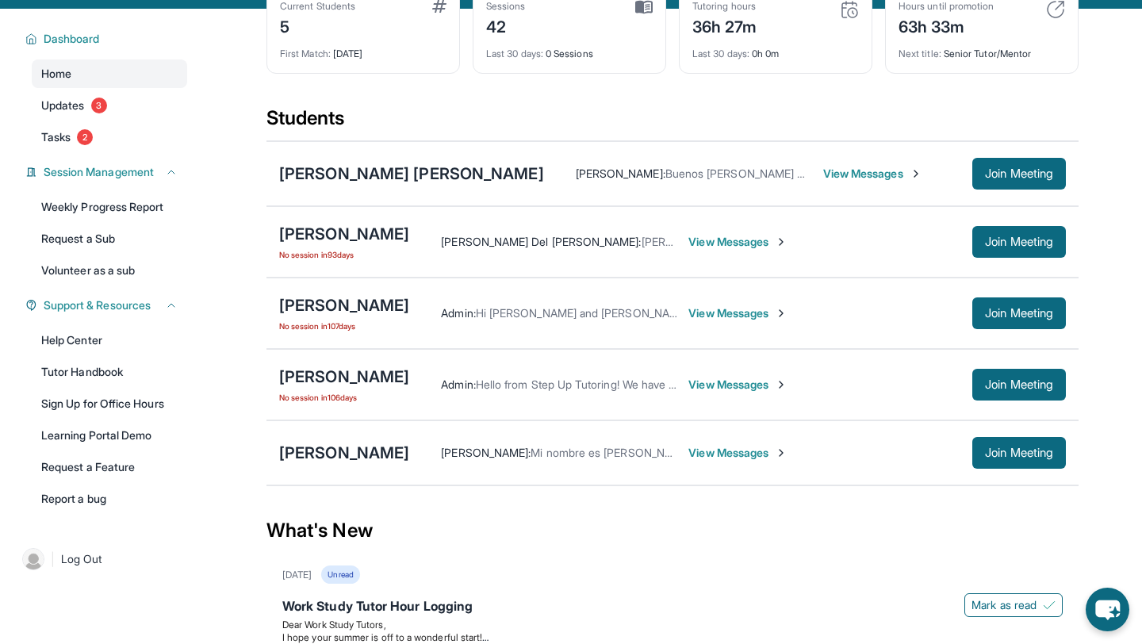
click at [719, 250] on span "View Messages" at bounding box center [737, 242] width 99 height 16
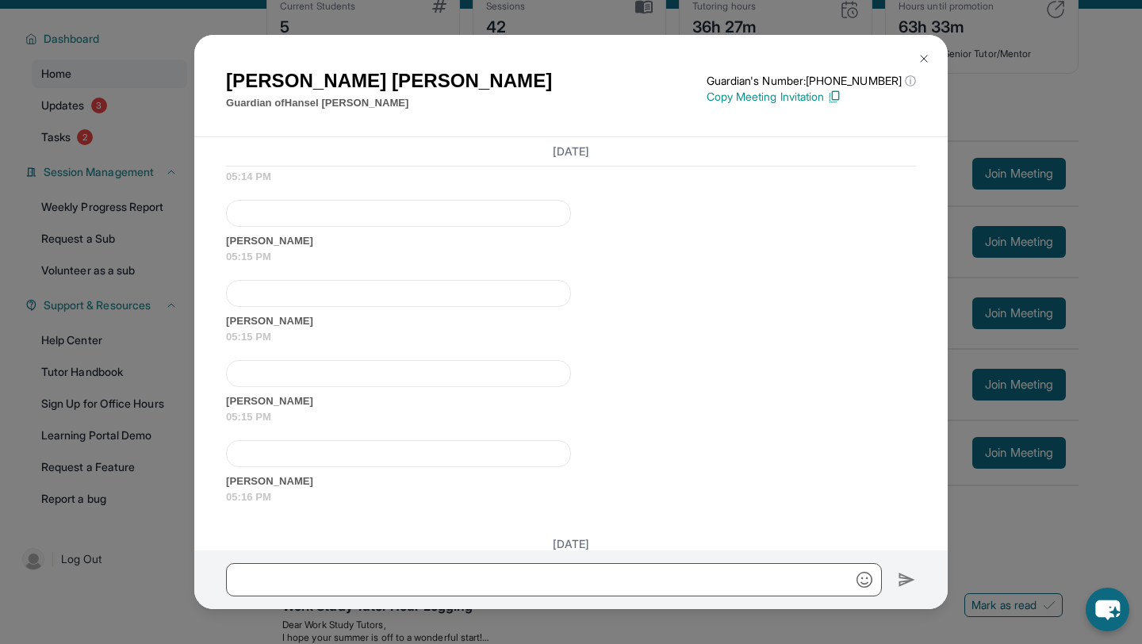
scroll to position [8215, 0]
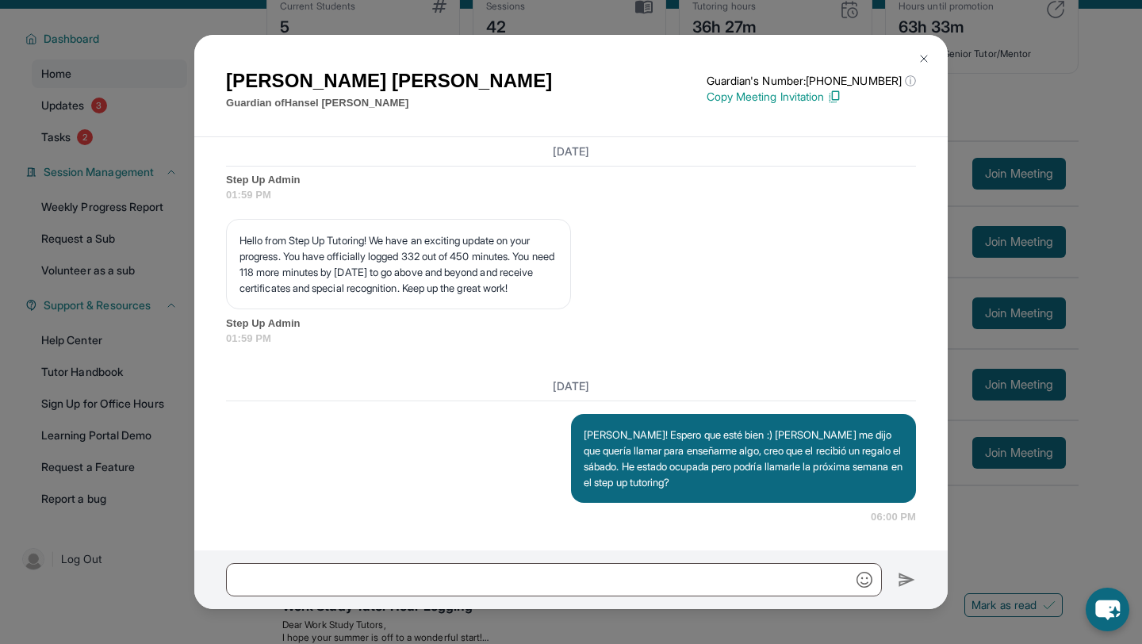
click at [805, 58] on img at bounding box center [924, 58] width 13 height 13
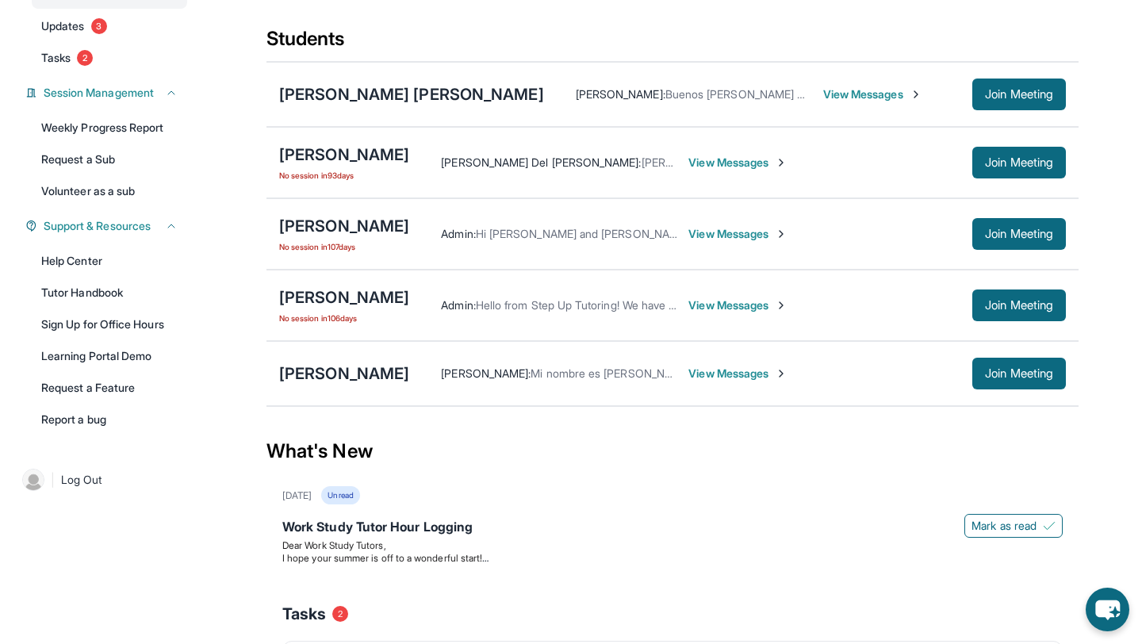
scroll to position [177, 0]
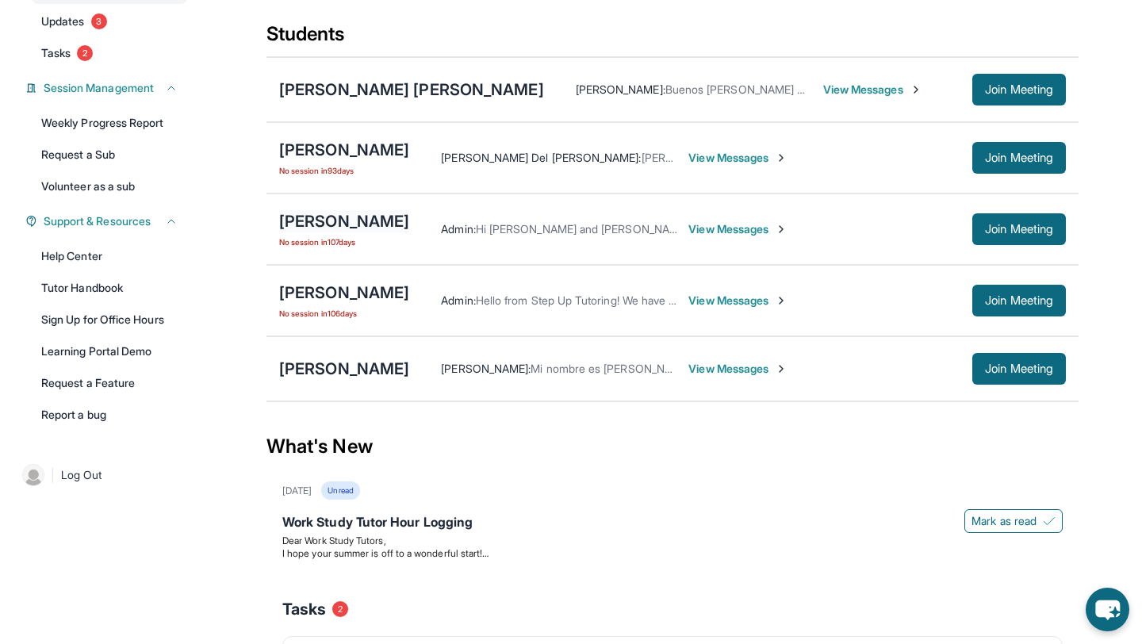
click at [378, 232] on div "[PERSON_NAME]" at bounding box center [344, 221] width 130 height 22
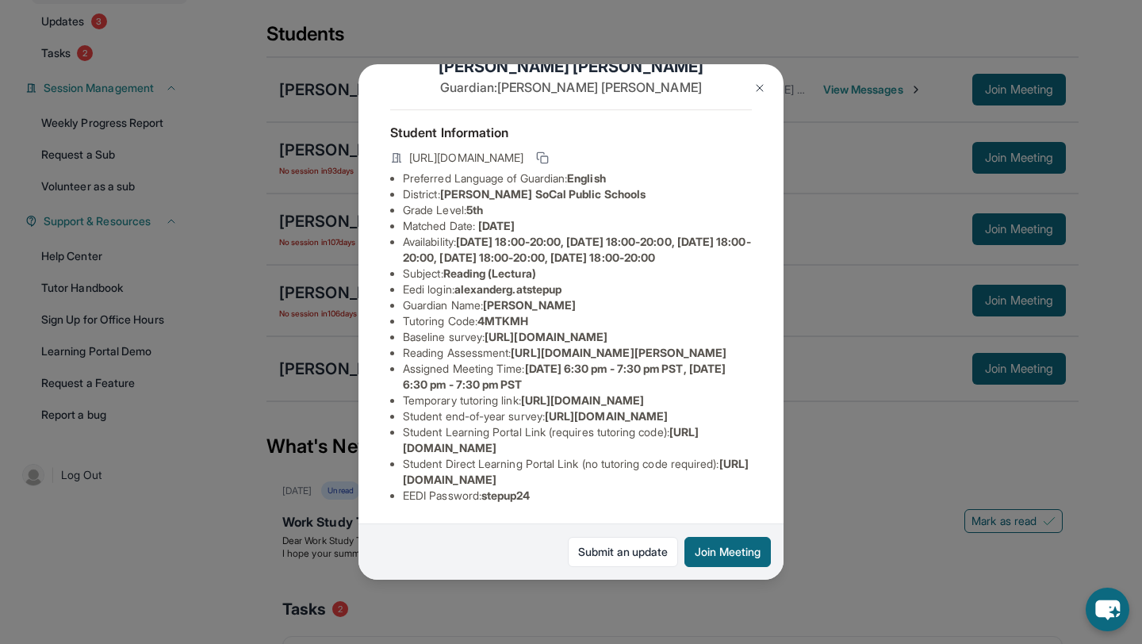
scroll to position [231, 0]
click at [763, 82] on img at bounding box center [759, 88] width 13 height 13
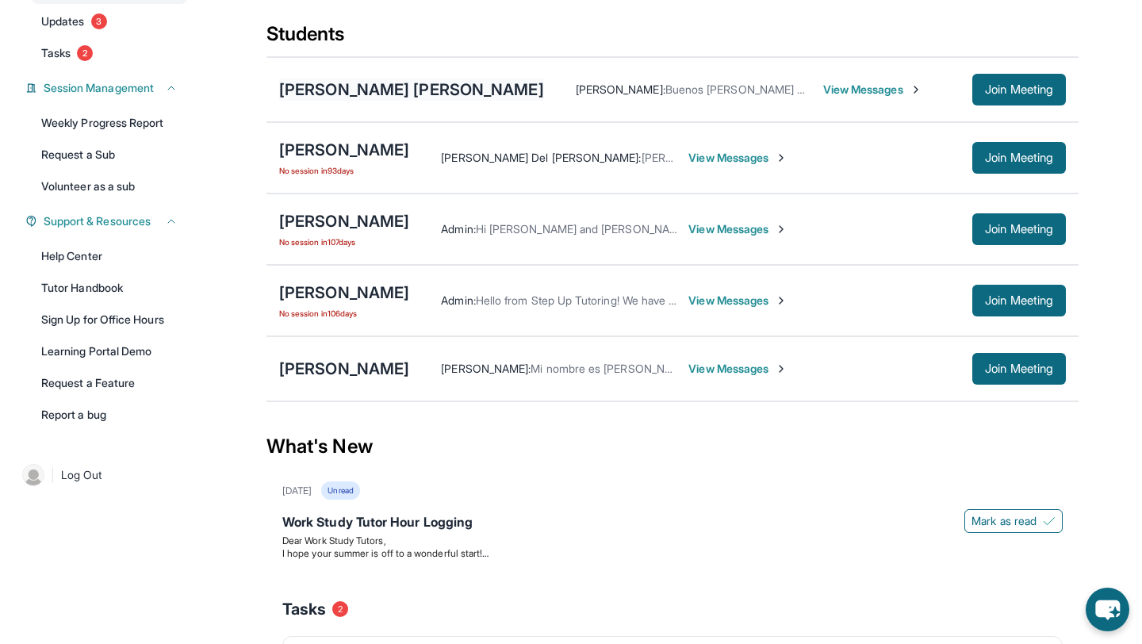
click at [399, 101] on div "[PERSON_NAME] [PERSON_NAME]" at bounding box center [411, 90] width 265 height 22
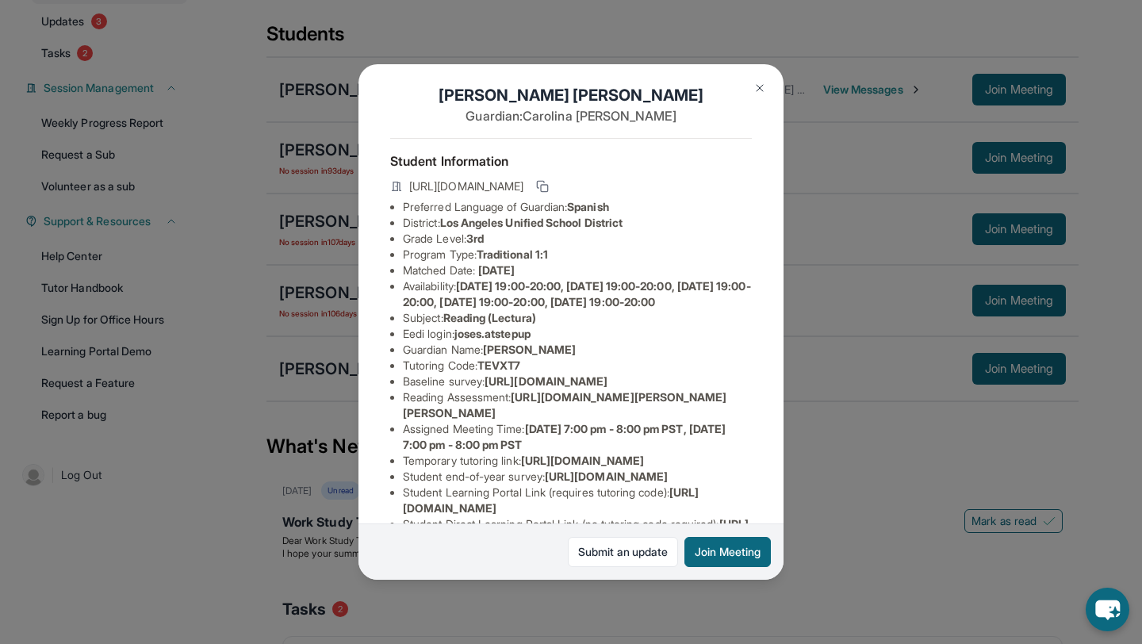
scroll to position [15, 0]
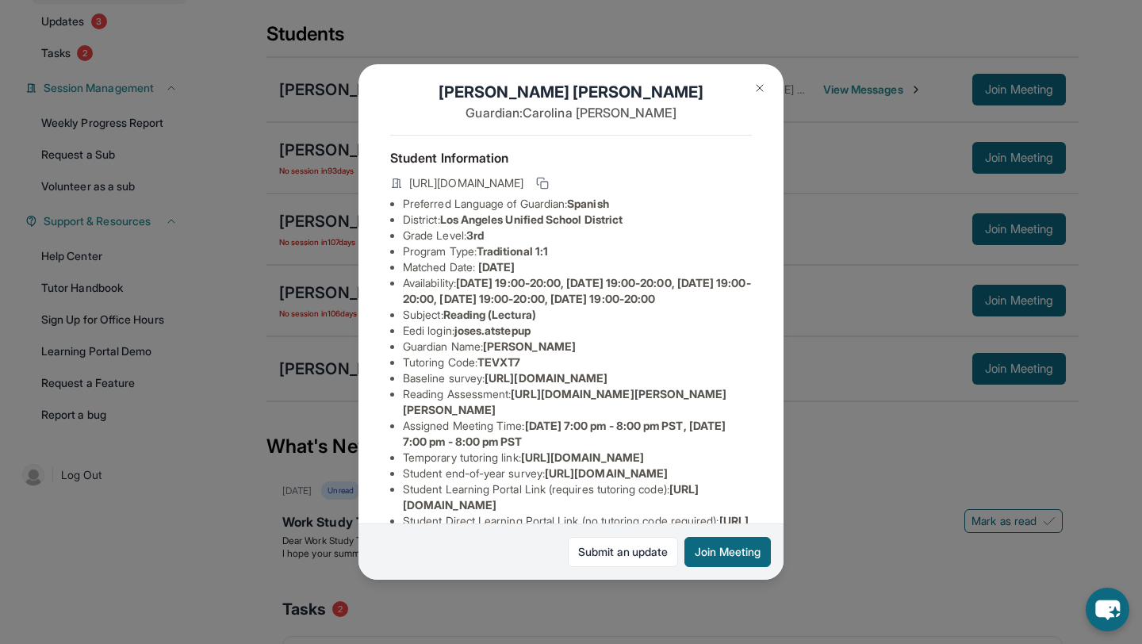
click at [764, 87] on img at bounding box center [759, 88] width 13 height 13
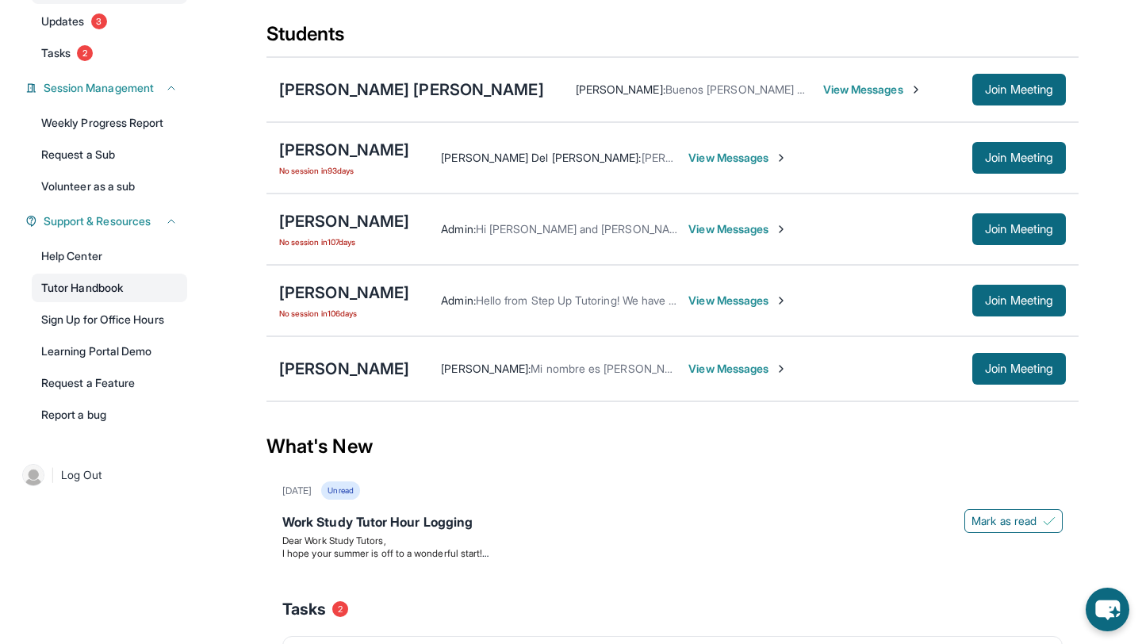
click at [84, 298] on link "Tutor Handbook" at bounding box center [109, 288] width 155 height 29
click at [335, 232] on div "[PERSON_NAME]" at bounding box center [344, 221] width 130 height 22
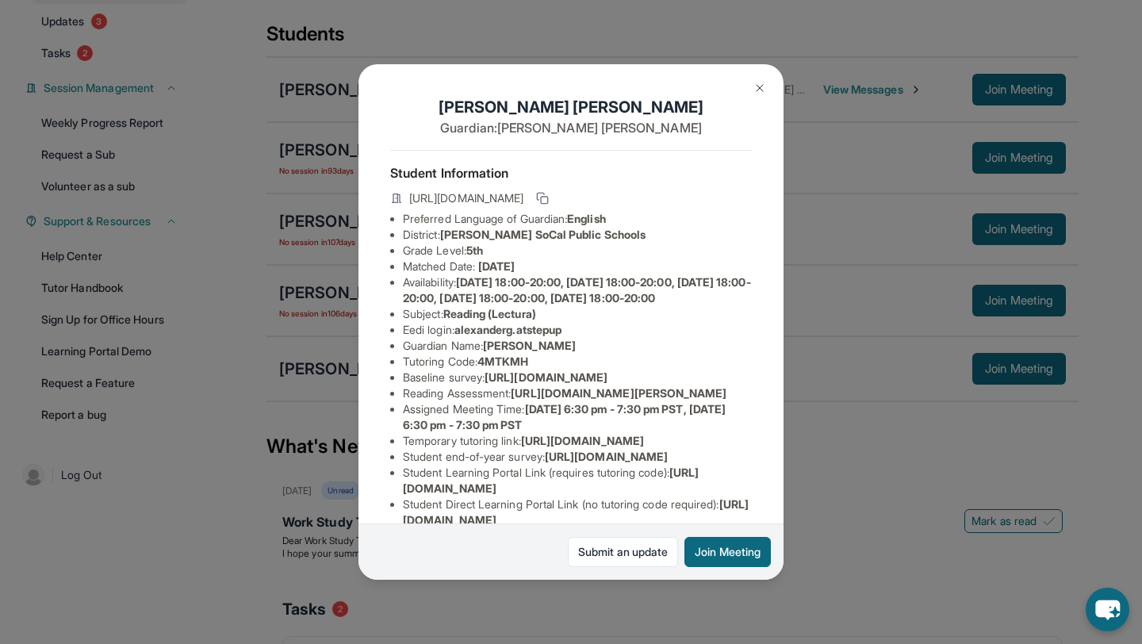
click at [753, 94] on img at bounding box center [759, 88] width 13 height 13
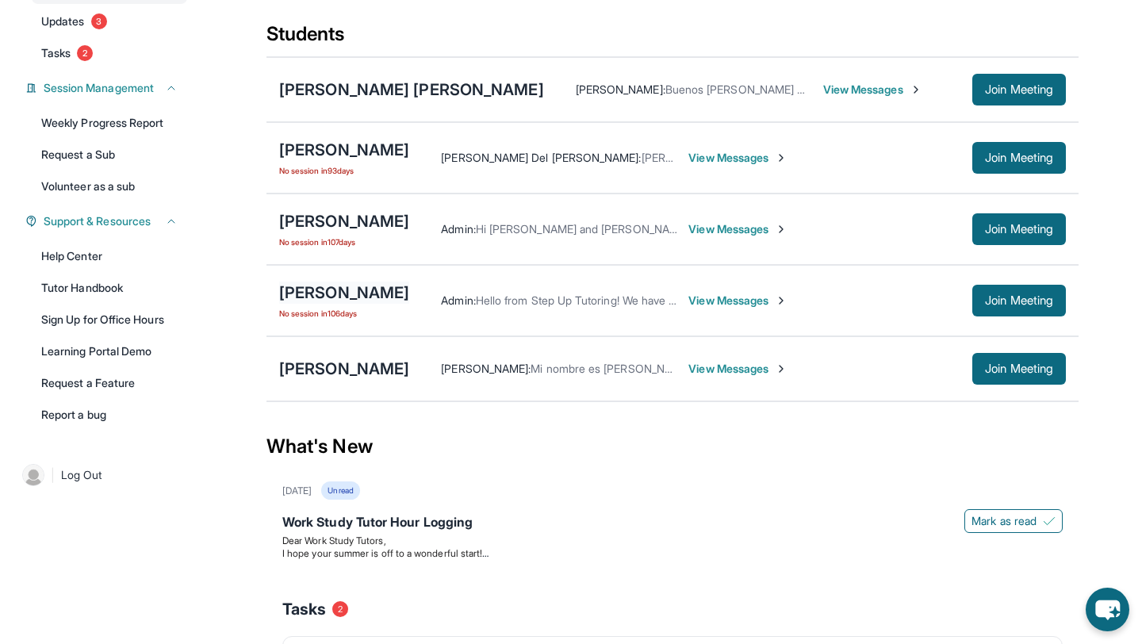
click at [360, 300] on div "[PERSON_NAME]" at bounding box center [344, 293] width 130 height 22
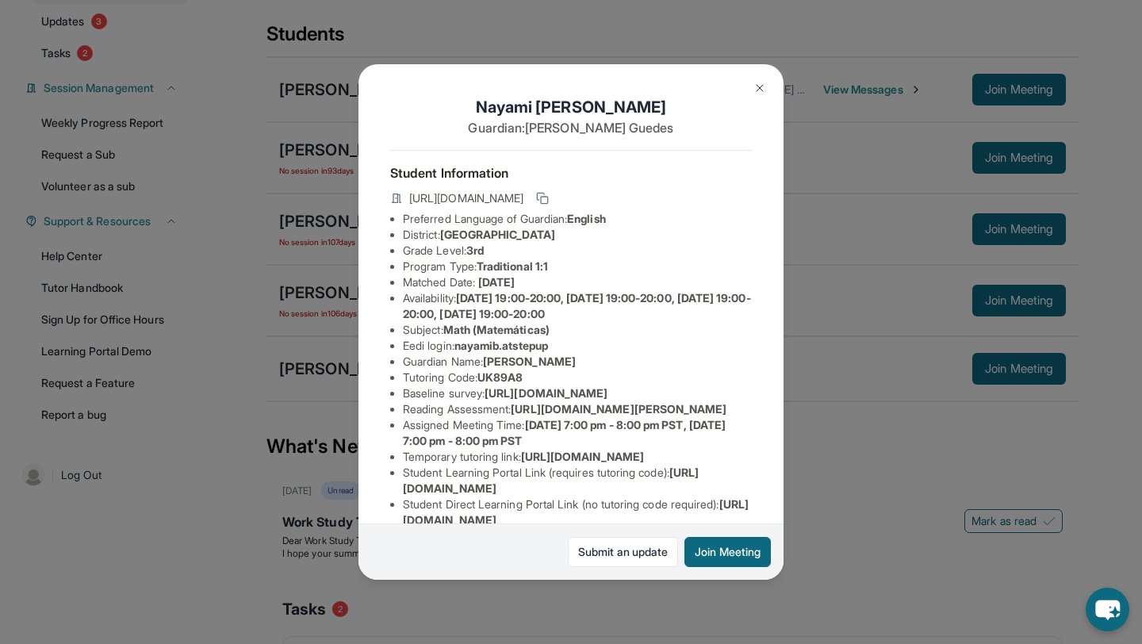
click at [765, 87] on img at bounding box center [759, 88] width 13 height 13
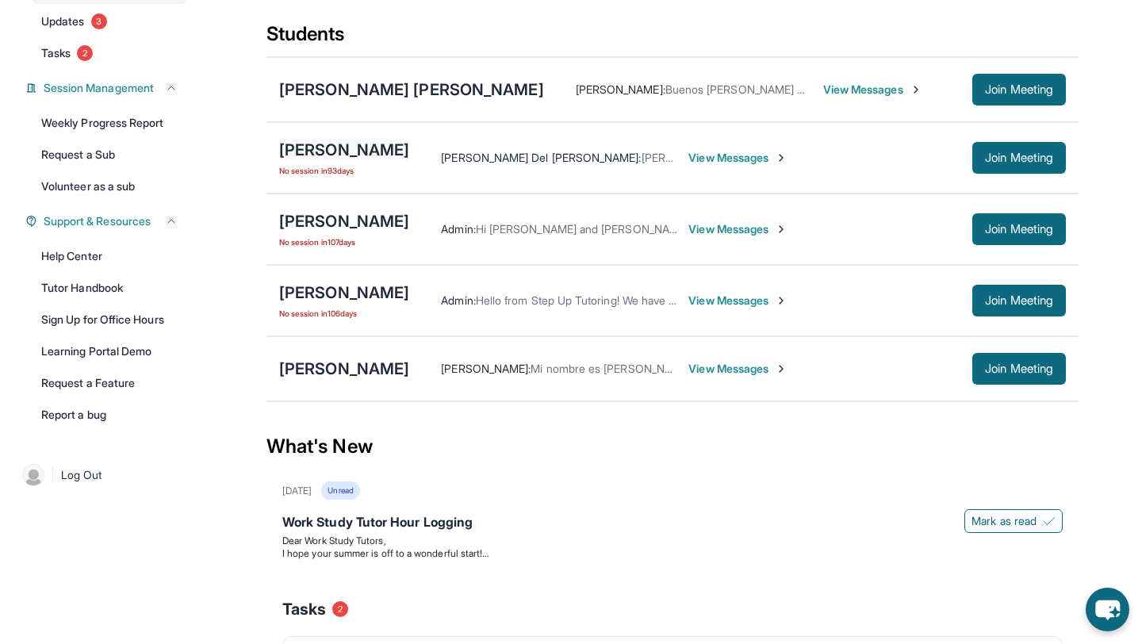
click at [357, 161] on div "[PERSON_NAME]" at bounding box center [344, 150] width 130 height 22
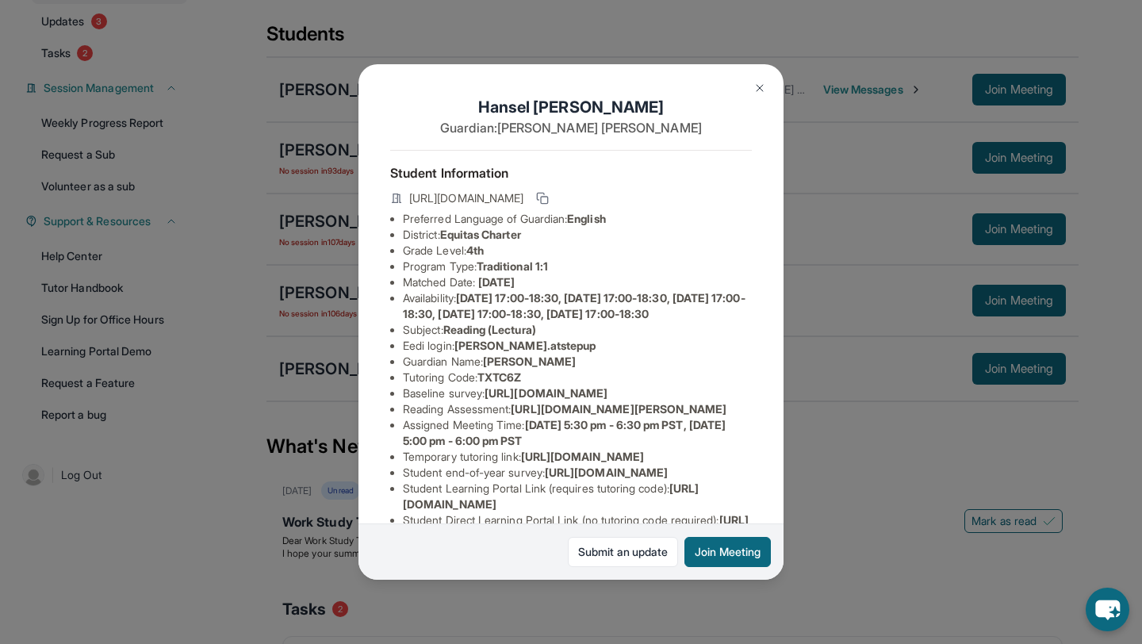
click at [757, 89] on img at bounding box center [759, 88] width 13 height 13
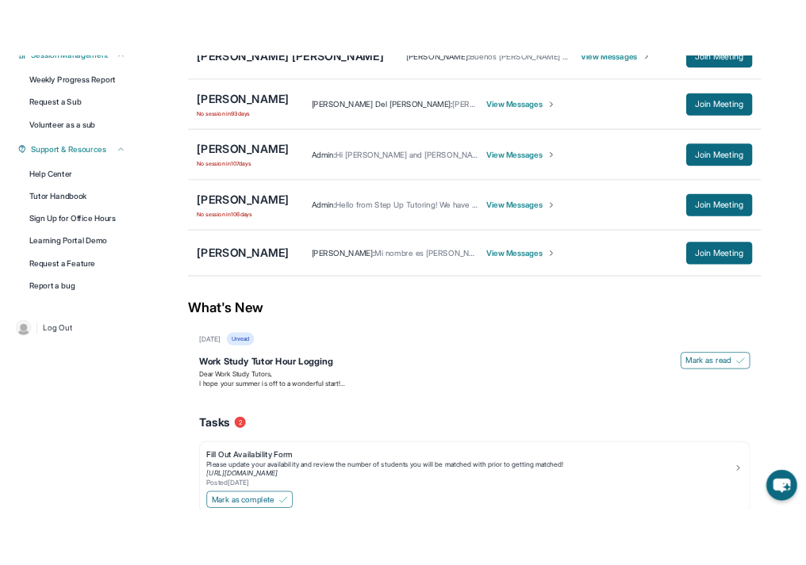
scroll to position [273, 0]
